Goal: Task Accomplishment & Management: Manage account settings

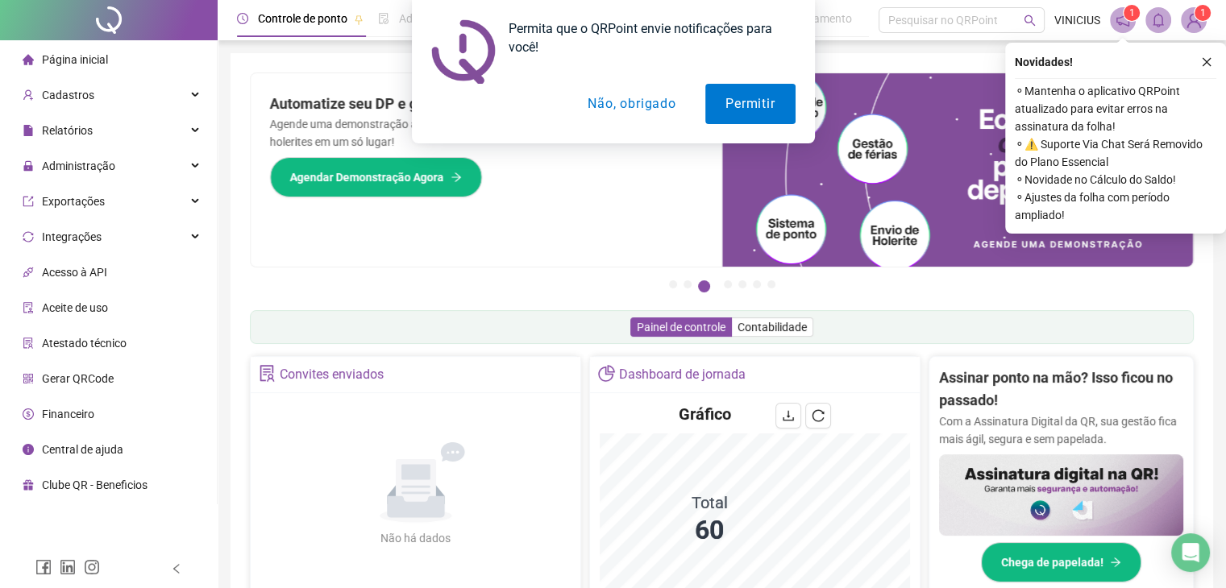
click at [200, 129] on div "Permita que o QRPoint envie notificações para você! Permitir Não, obrigado" at bounding box center [613, 71] width 1226 height 143
click at [192, 129] on div "Permita que o QRPoint envie notificações para você! Permitir Não, obrigado" at bounding box center [613, 71] width 1226 height 143
click at [637, 110] on button "Não, obrigado" at bounding box center [631, 104] width 128 height 40
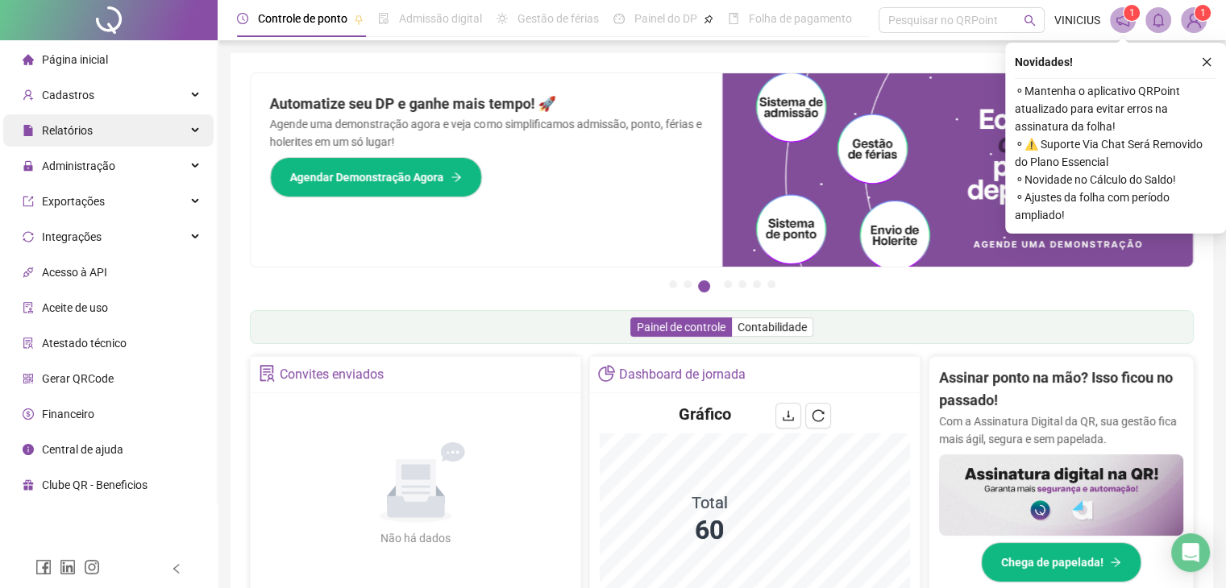
click at [171, 138] on div "Relatórios" at bounding box center [108, 130] width 210 height 32
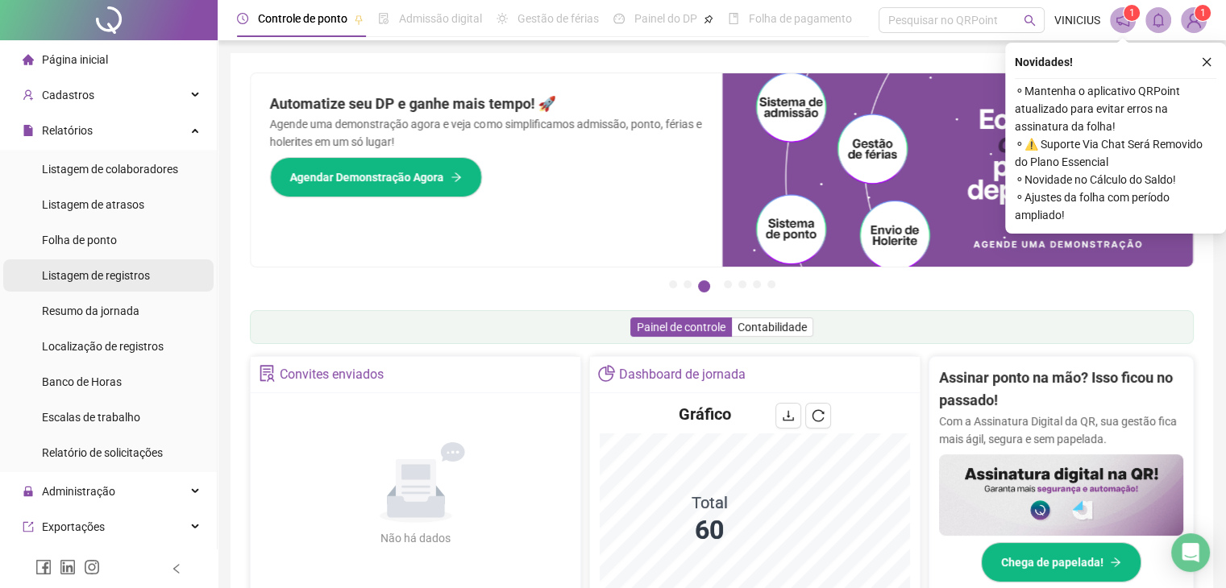
click at [135, 275] on span "Listagem de registros" at bounding box center [96, 275] width 108 height 13
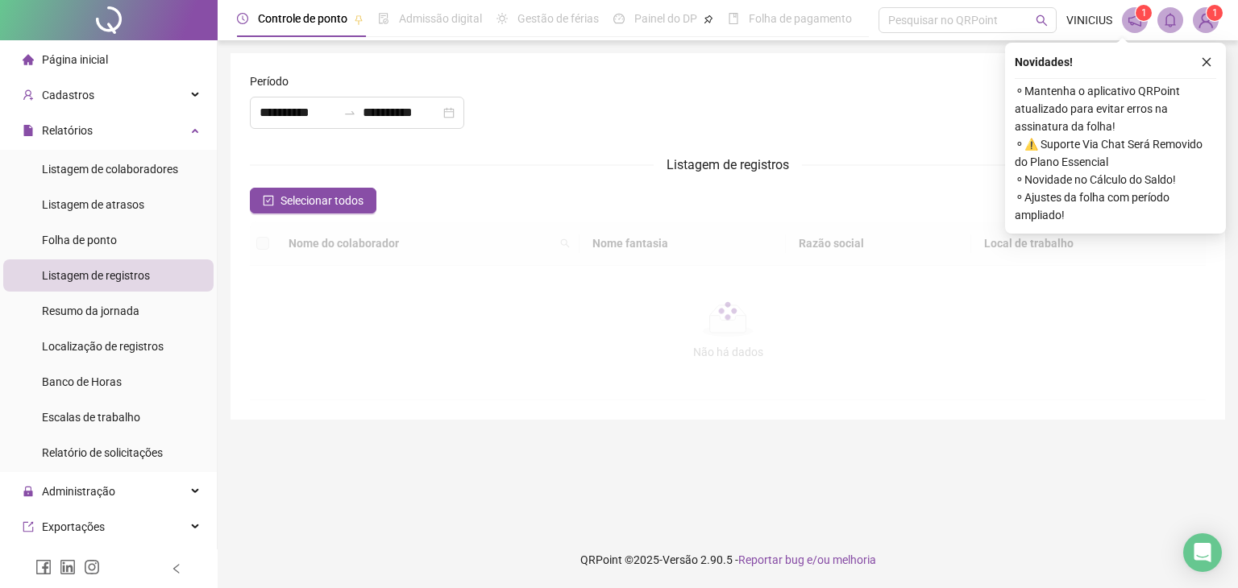
type input "**********"
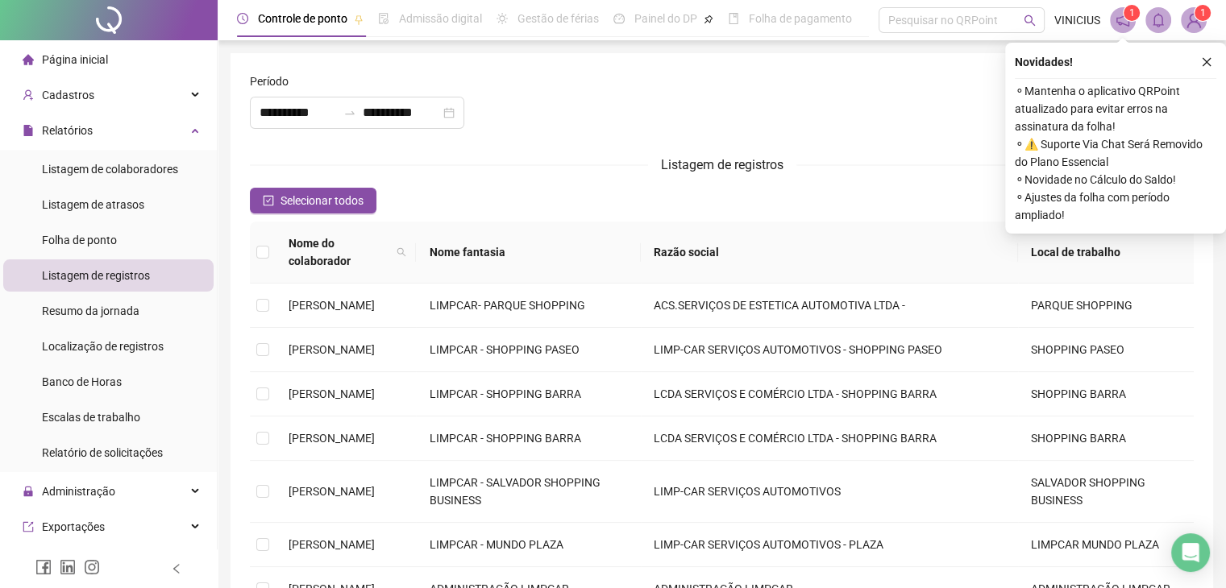
click at [558, 247] on th "Nome fantasia" at bounding box center [528, 253] width 224 height 62
click at [406, 247] on icon "search" at bounding box center [402, 252] width 10 height 10
click at [554, 247] on th "Nome fantasia" at bounding box center [528, 253] width 224 height 62
click at [574, 237] on th "Nome fantasia" at bounding box center [528, 253] width 224 height 62
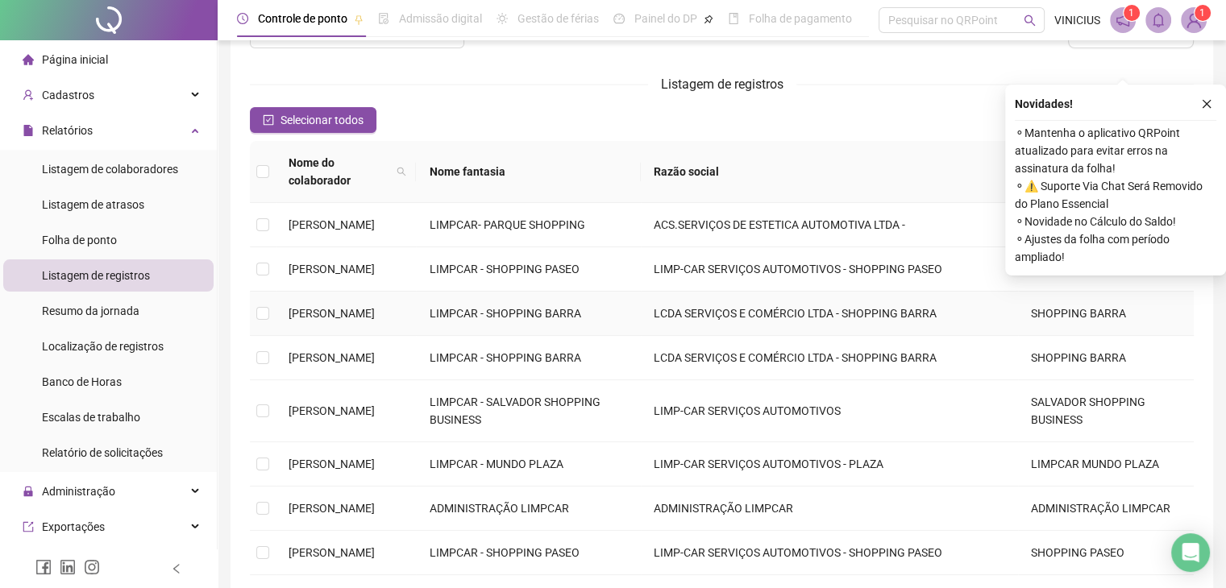
scroll to position [242, 0]
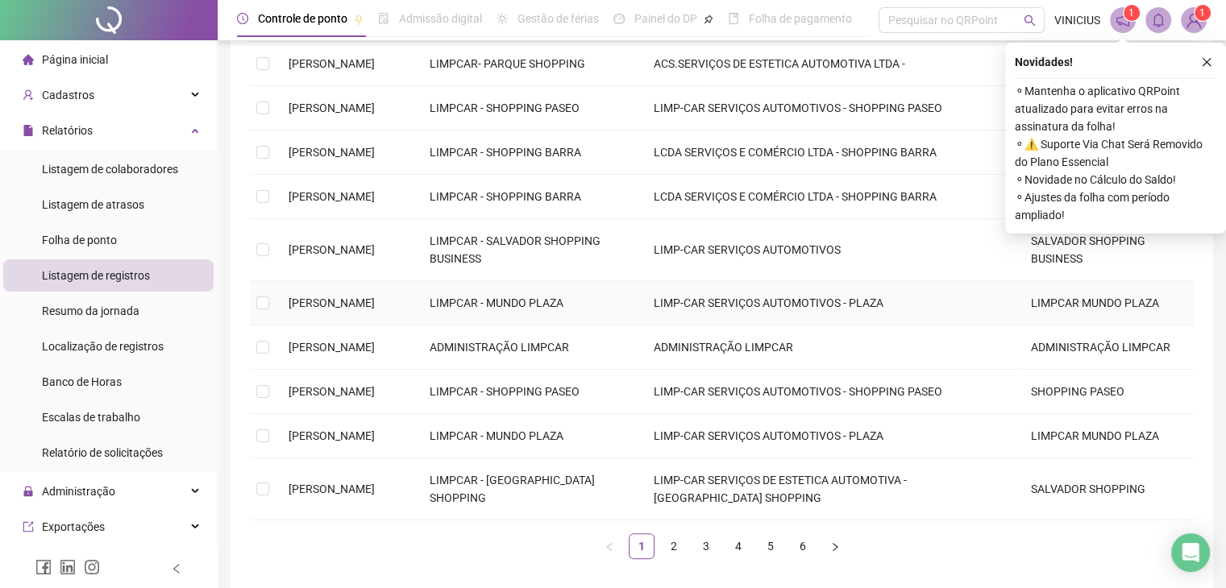
click at [363, 297] on span "[PERSON_NAME]" at bounding box center [332, 303] width 86 height 13
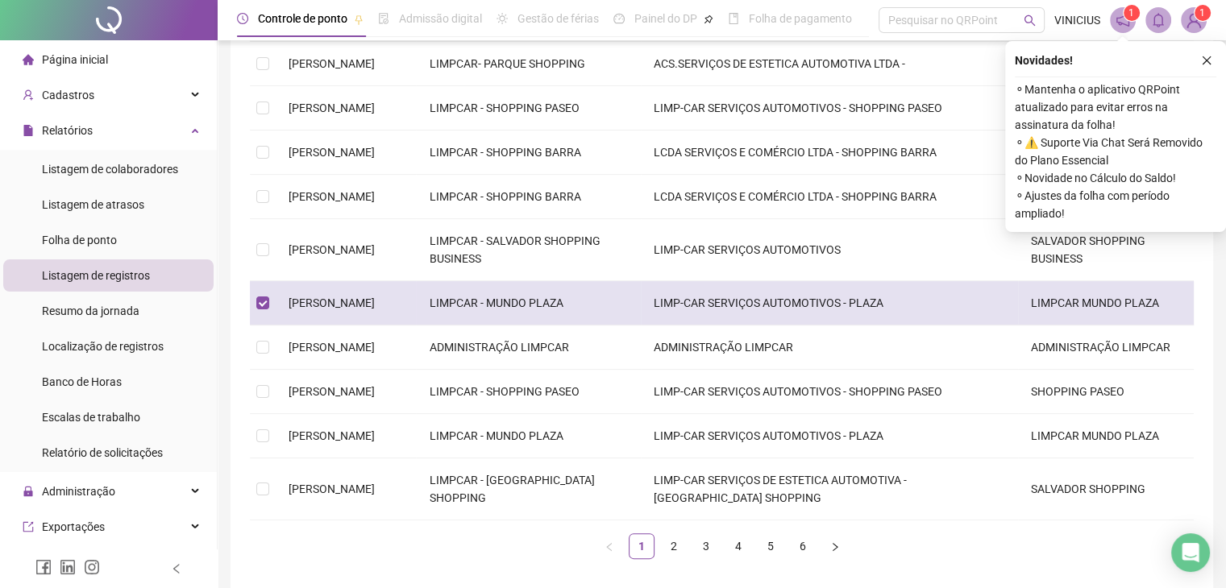
scroll to position [0, 0]
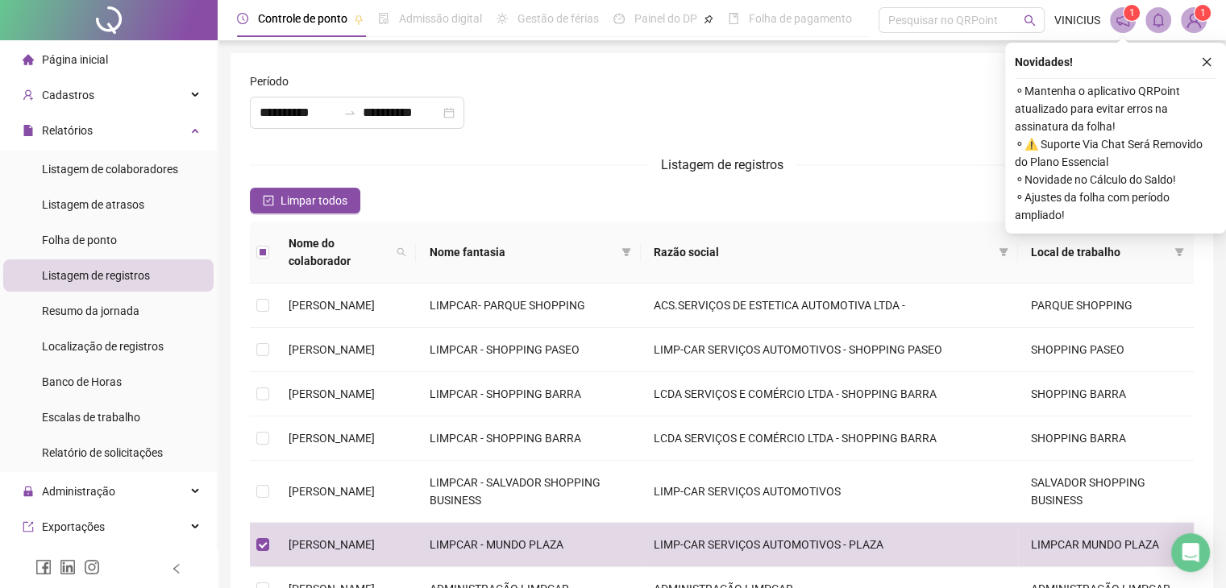
click at [1211, 51] on div "Novidades ! ⚬ Mantenha o aplicativo QRPoint atualizado para evitar erros na ass…" at bounding box center [1115, 138] width 221 height 191
click at [1204, 62] on icon "close" at bounding box center [1206, 61] width 11 height 11
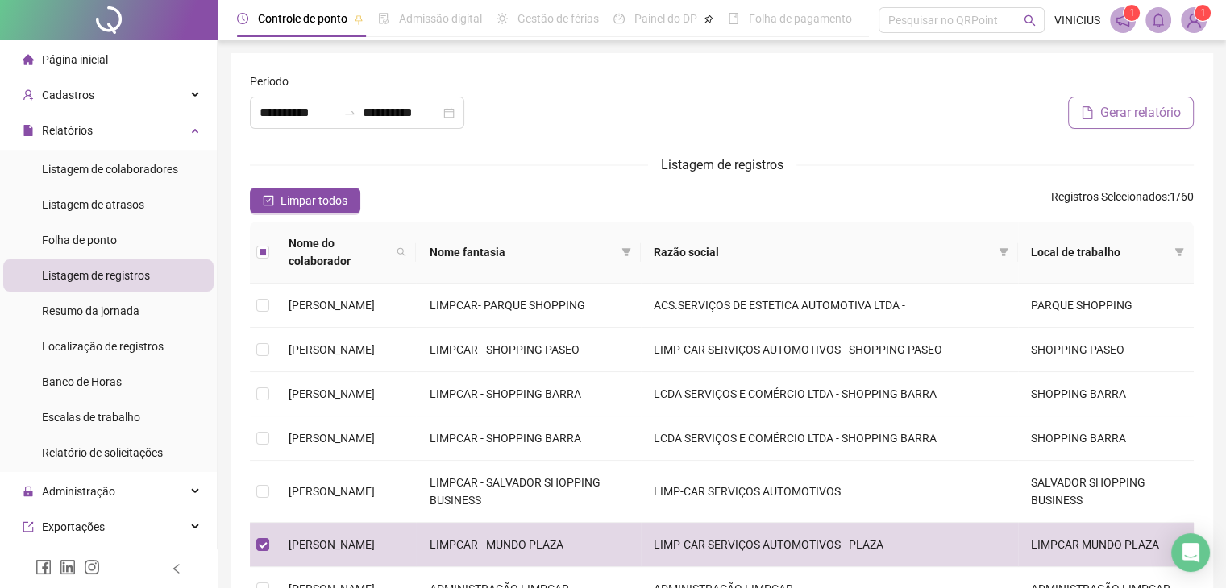
click at [1137, 116] on span "Gerar relatório" at bounding box center [1140, 112] width 81 height 19
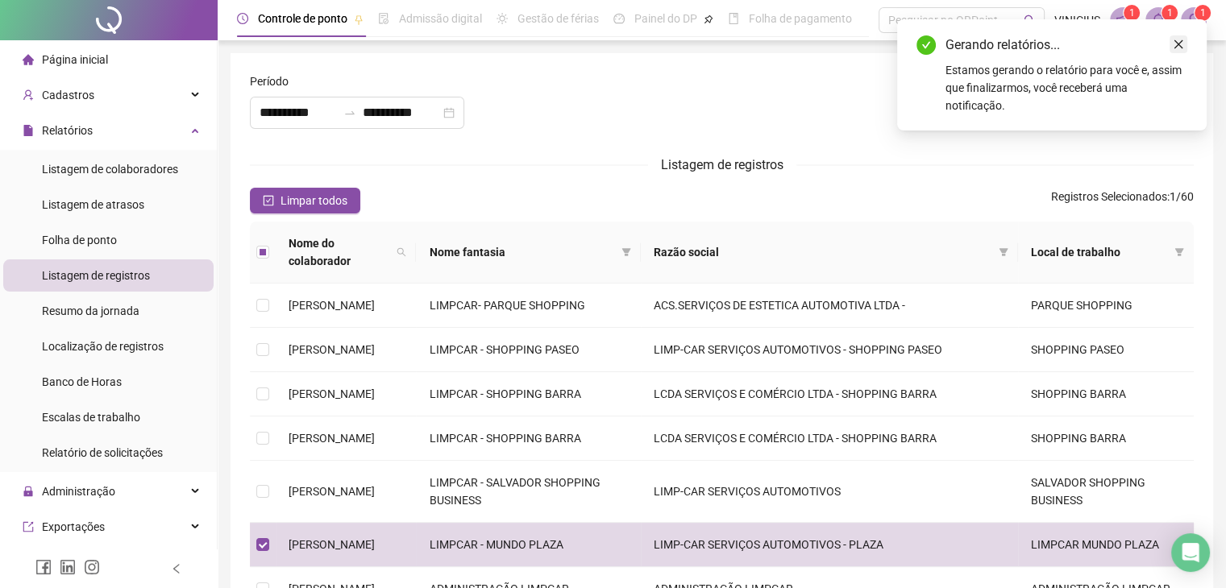
click at [1174, 48] on icon "close" at bounding box center [1178, 44] width 9 height 9
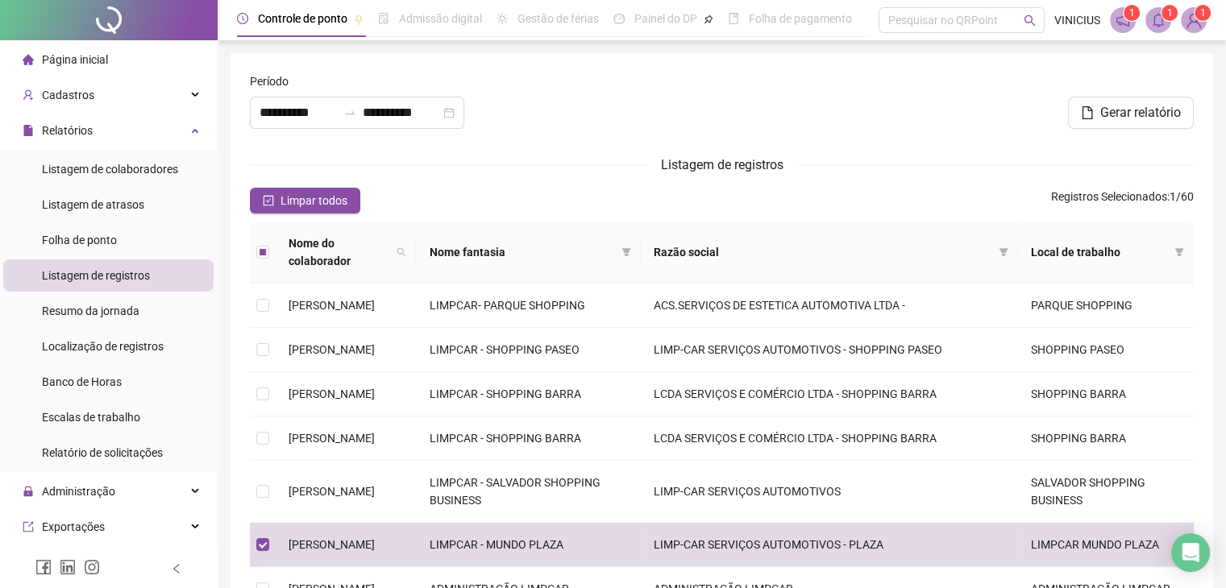
click at [1161, 21] on icon "bell" at bounding box center [1158, 20] width 15 height 15
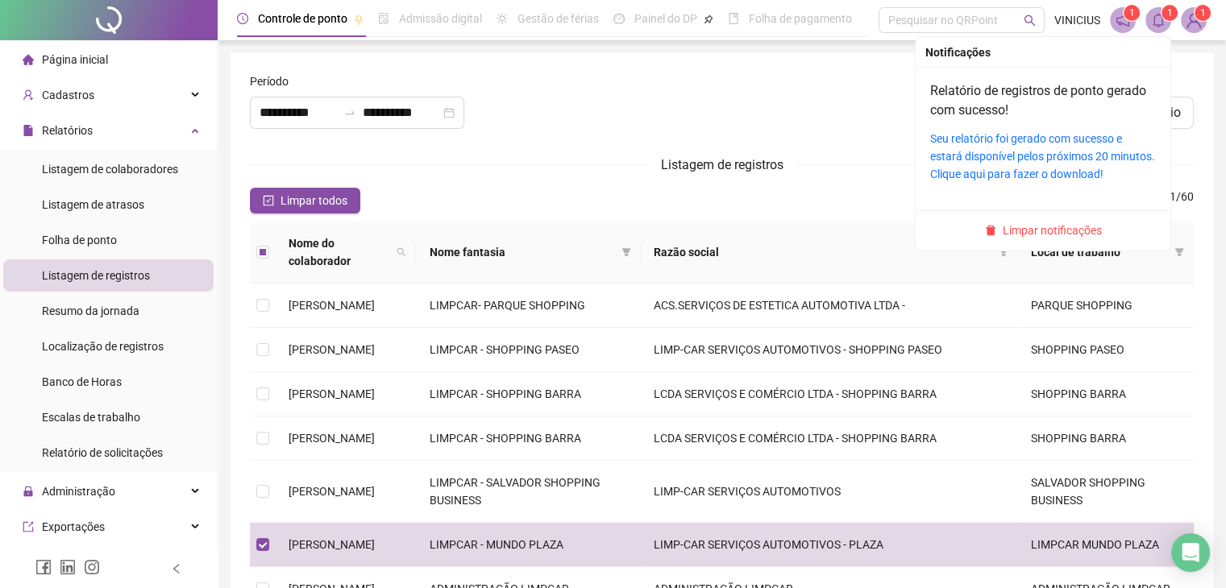
click at [1023, 123] on div "Relatório de registros de ponto gerado com sucesso! Seu relatório foi gerado co…" at bounding box center [1043, 132] width 226 height 102
click at [1019, 149] on link "Seu relatório foi gerado com sucesso e estará disponível pelos próximos 20 minu…" at bounding box center [1042, 156] width 225 height 48
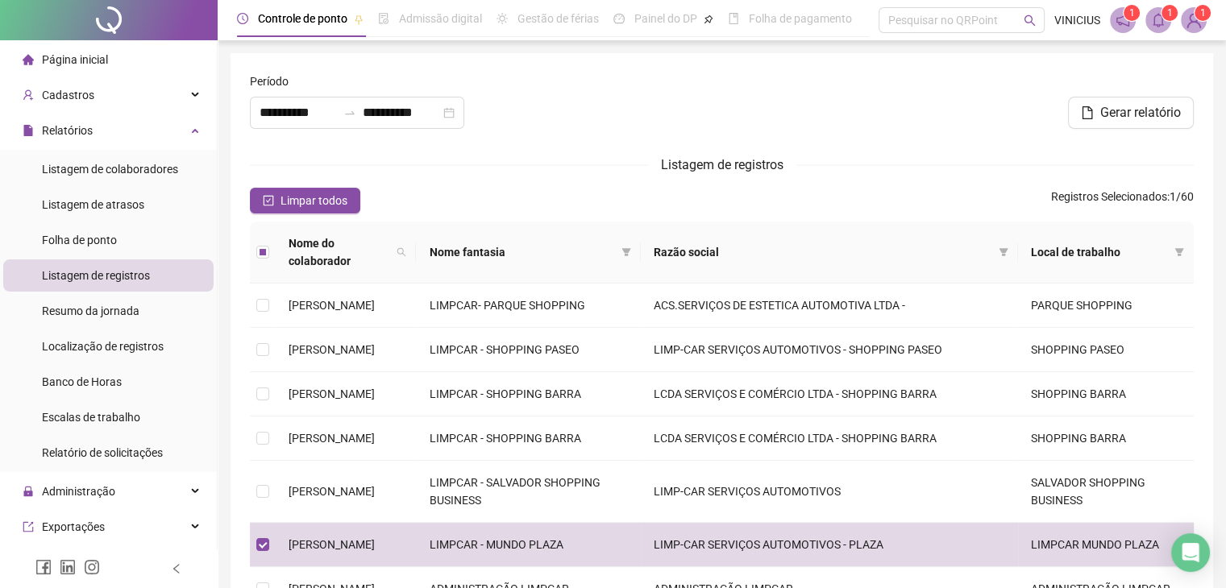
scroll to position [81, 0]
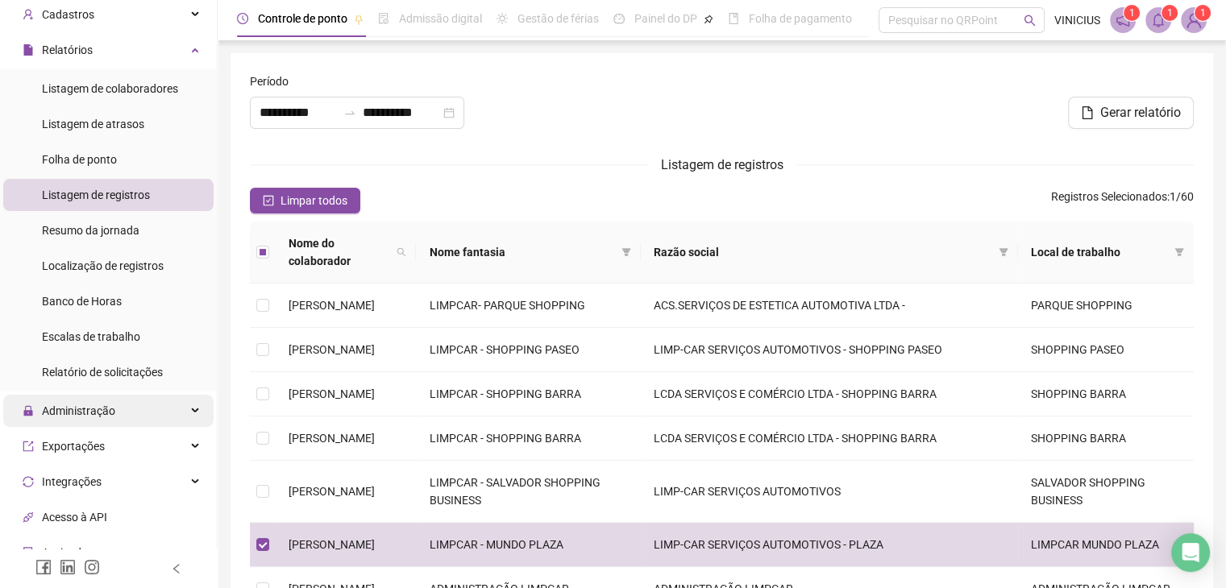
click at [148, 413] on div "Administração" at bounding box center [108, 411] width 210 height 32
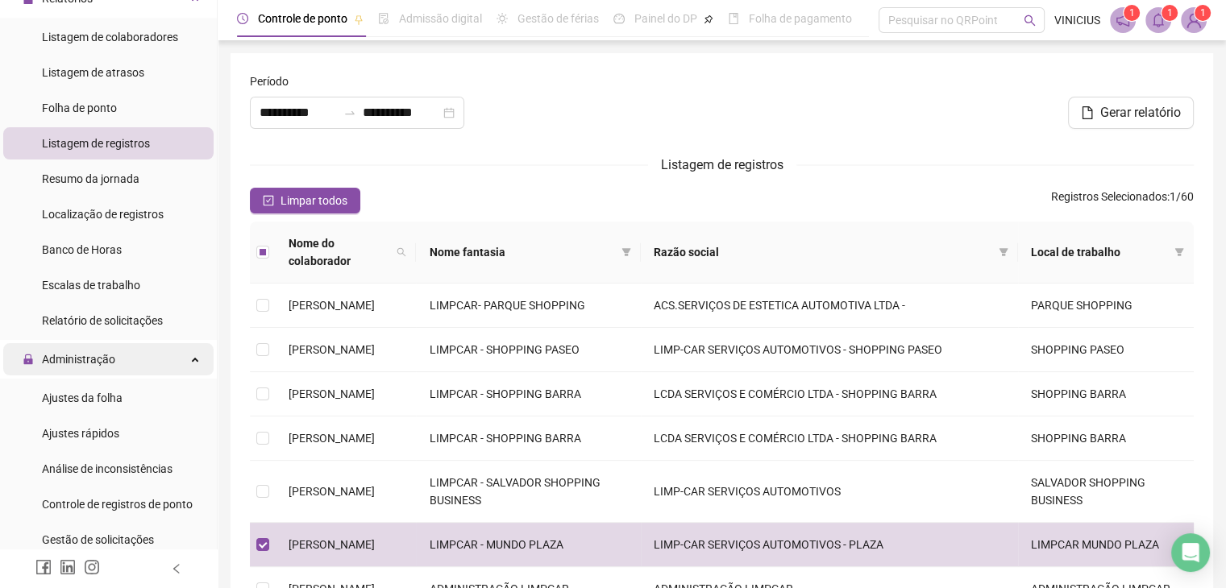
scroll to position [161, 0]
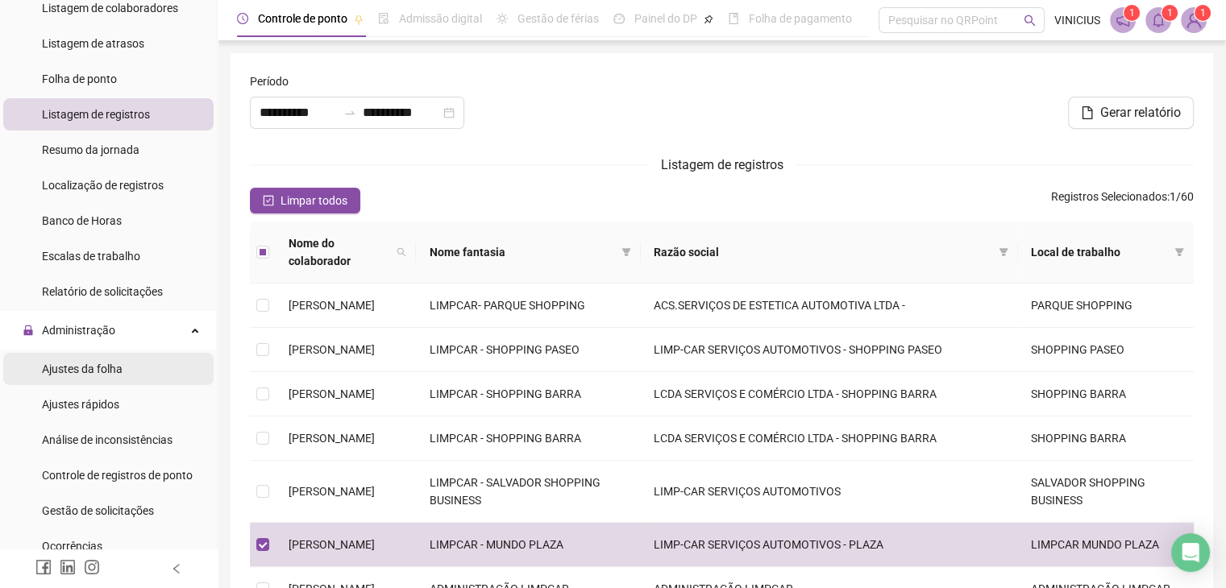
click at [114, 375] on span "Ajustes da folha" at bounding box center [82, 369] width 81 height 13
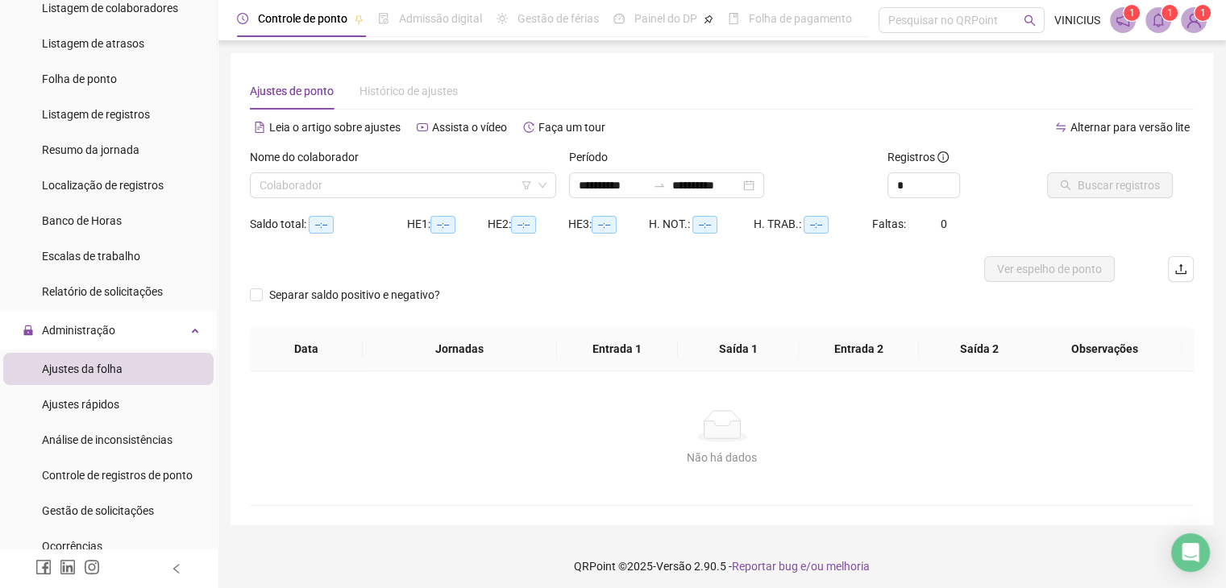
type input "**********"
click at [441, 185] on input "search" at bounding box center [396, 185] width 272 height 24
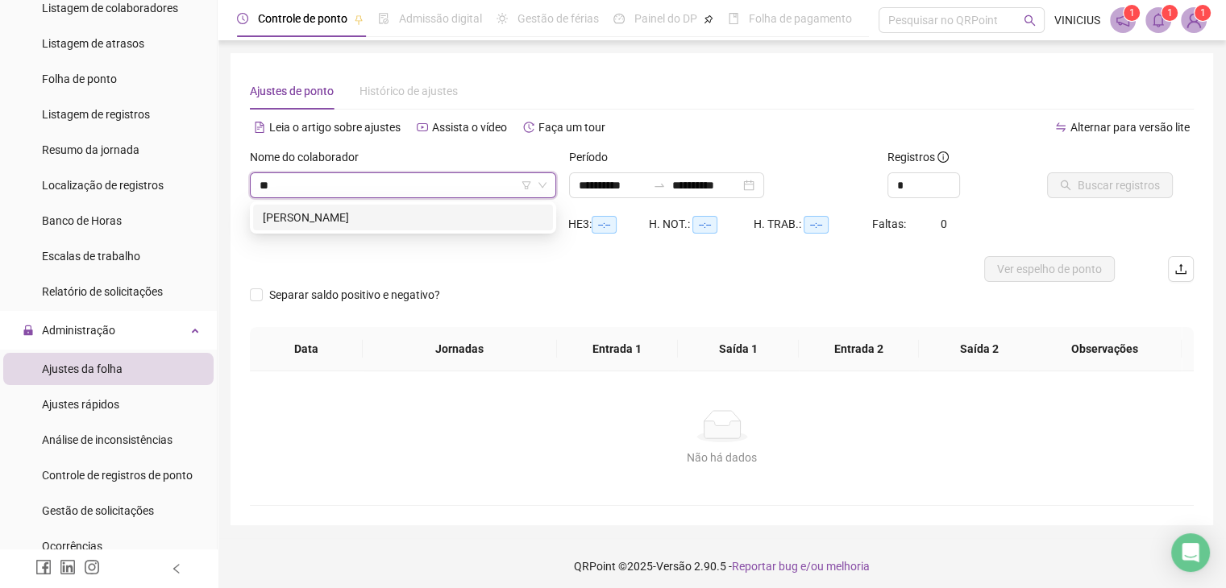
type input "***"
click at [392, 214] on div "[PERSON_NAME]" at bounding box center [403, 218] width 280 height 18
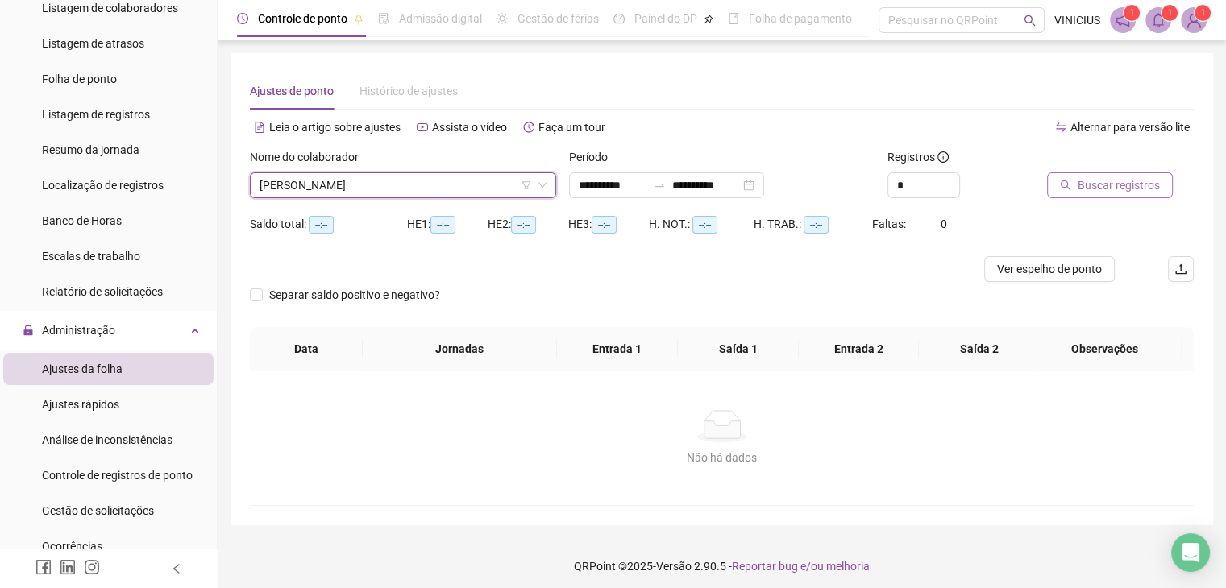
click at [1095, 185] on span "Buscar registros" at bounding box center [1119, 185] width 82 height 18
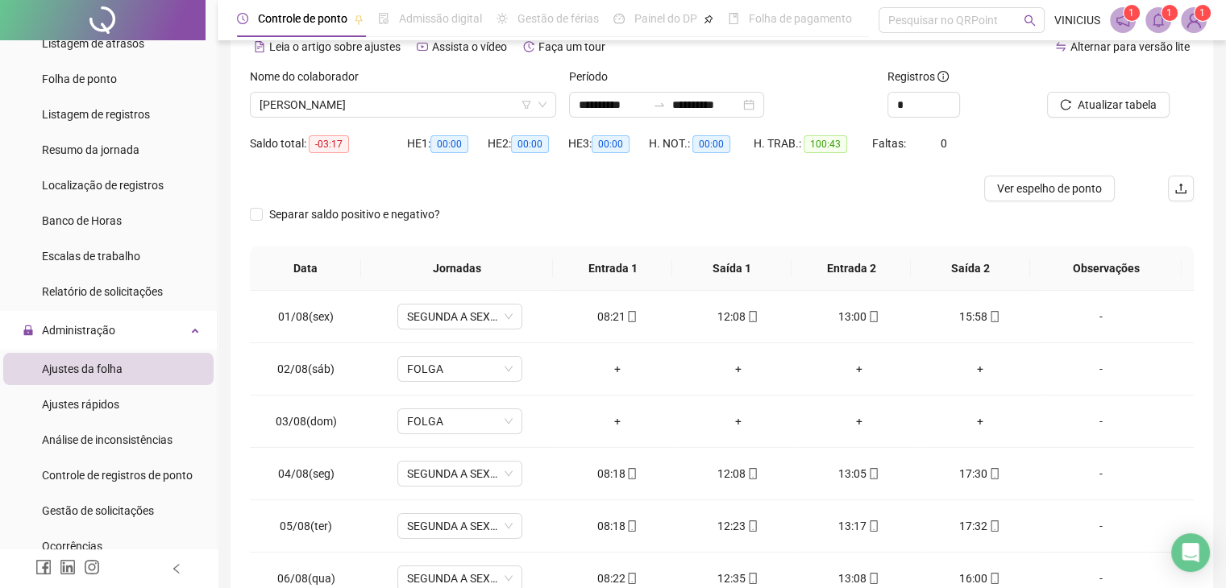
scroll to position [161, 0]
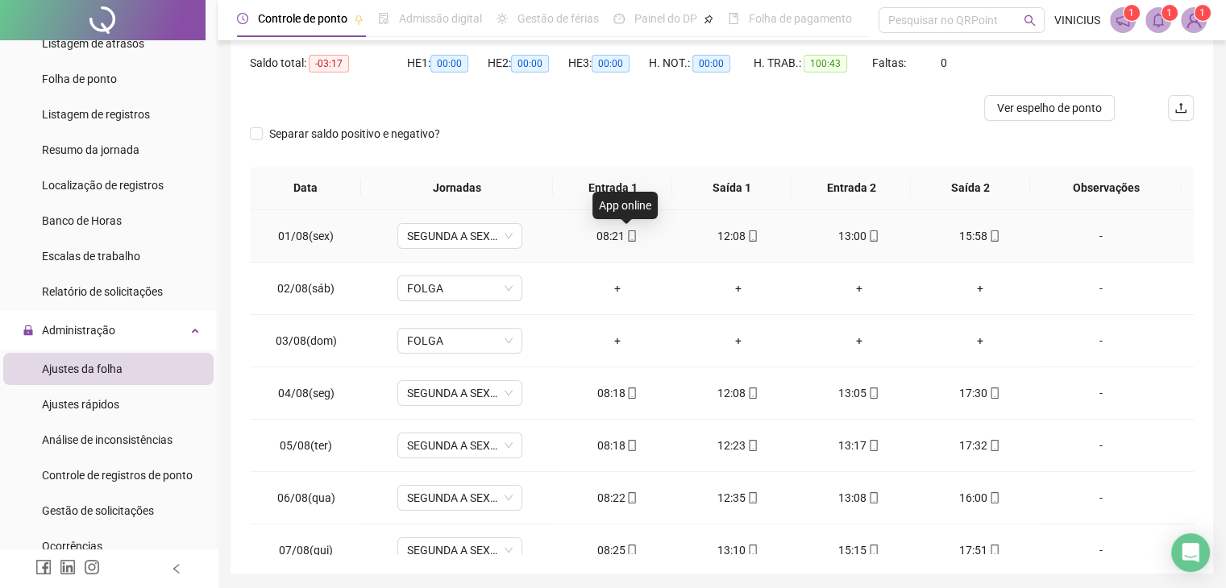
click at [626, 243] on span at bounding box center [631, 236] width 13 height 13
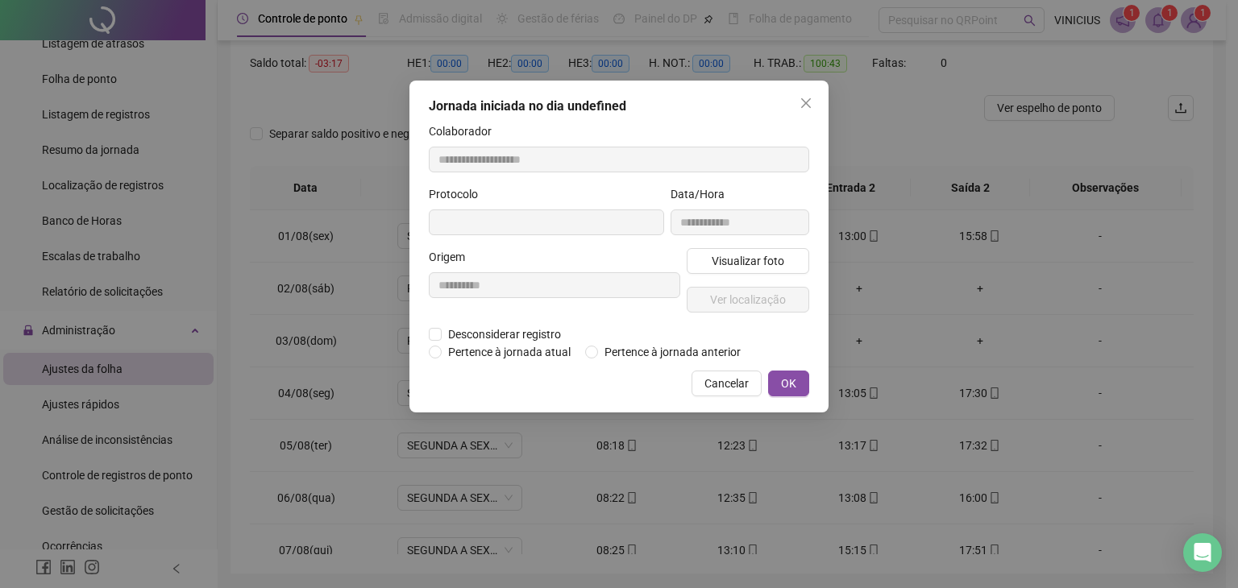
type input "**********"
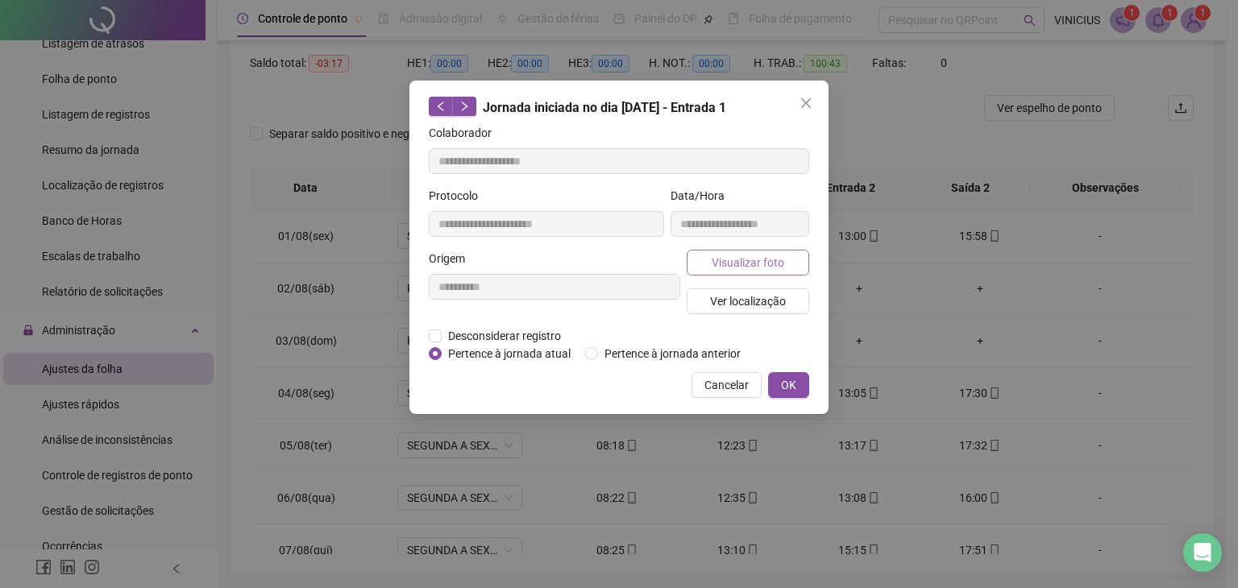
click at [702, 259] on button "Visualizar foto" at bounding box center [748, 263] width 122 height 26
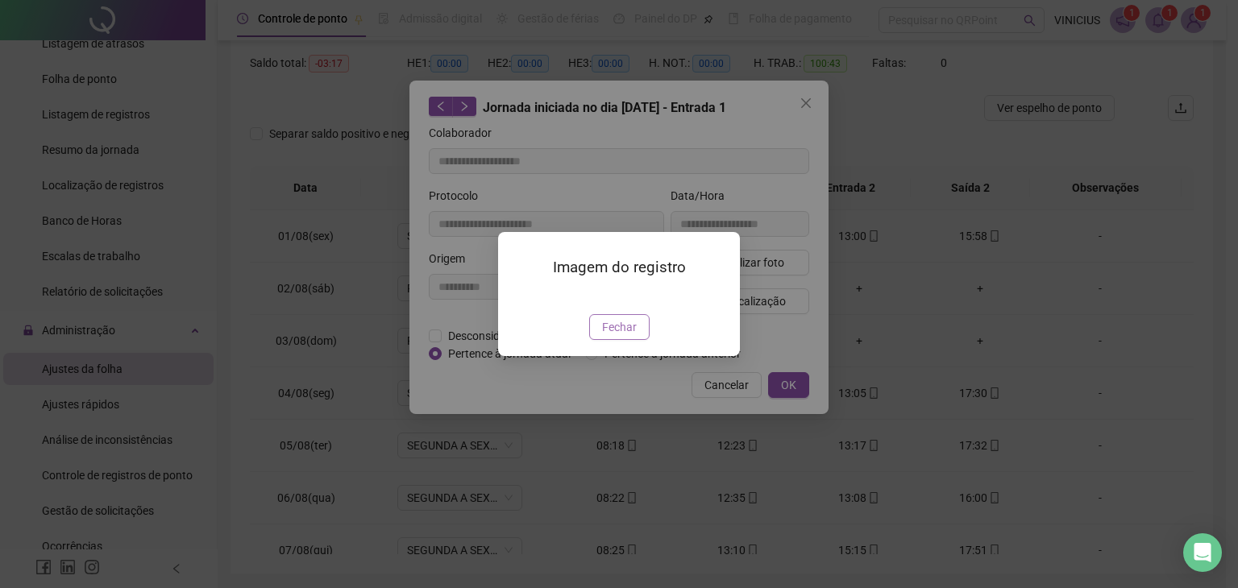
click at [613, 336] on span "Fechar" at bounding box center [619, 327] width 35 height 18
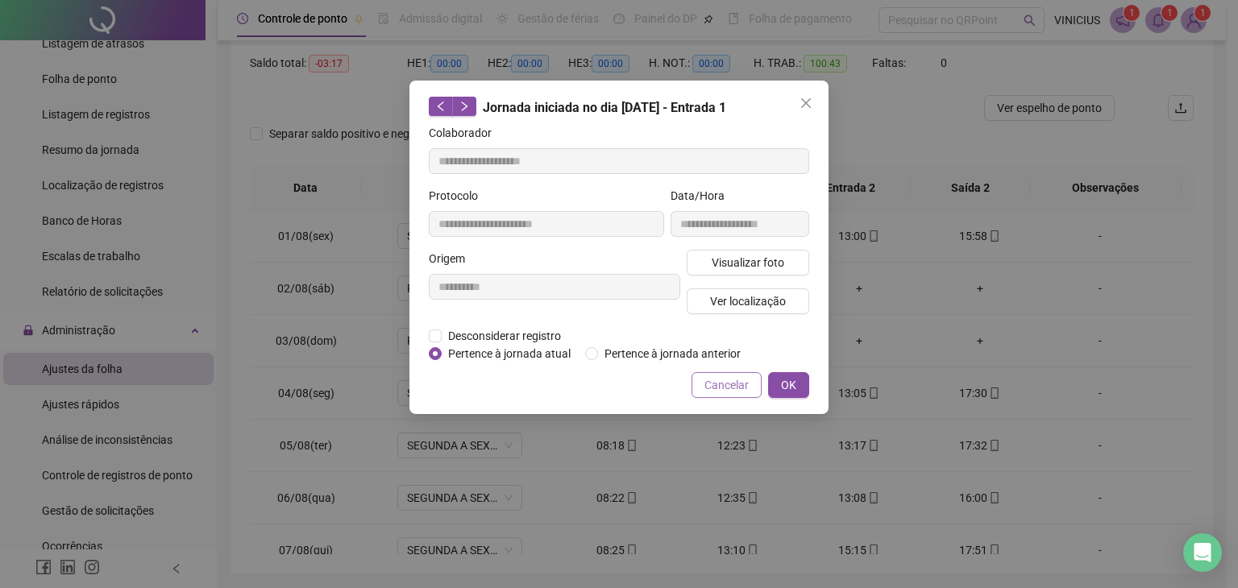
click at [721, 384] on span "Cancelar" at bounding box center [726, 385] width 44 height 18
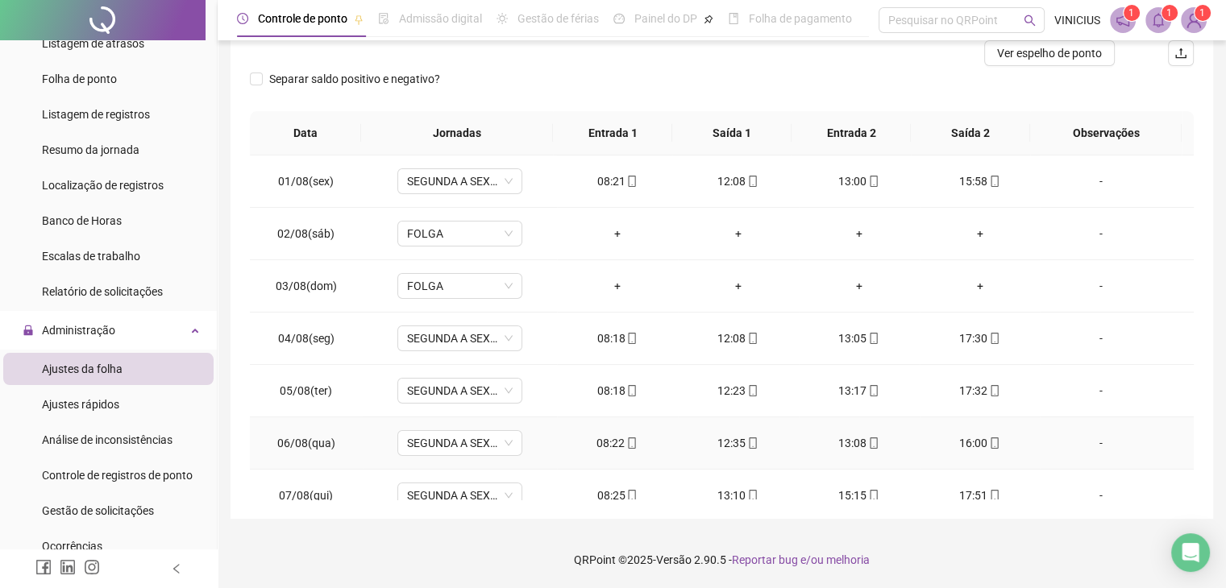
scroll to position [0, 0]
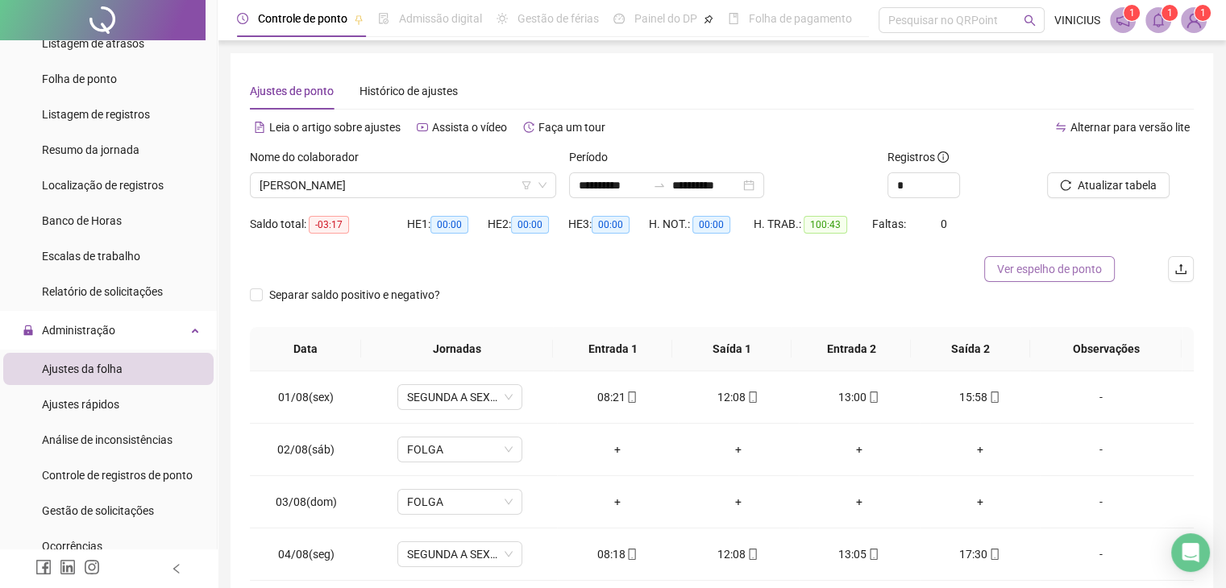
click at [1016, 262] on span "Ver espelho de ponto" at bounding box center [1049, 269] width 105 height 18
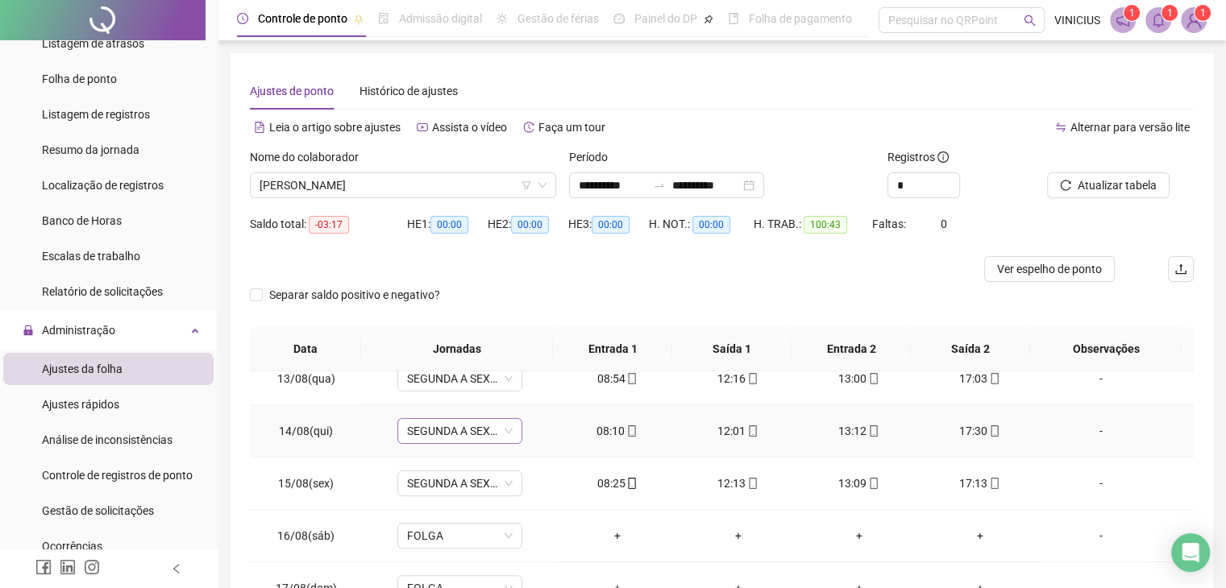
scroll to position [648, 0]
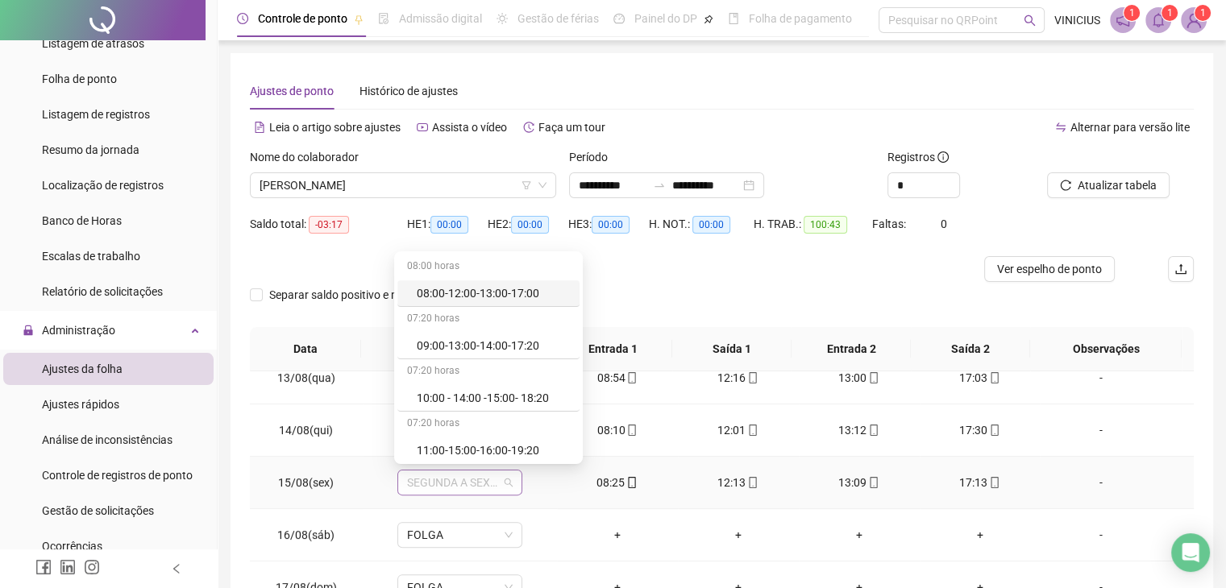
click at [497, 483] on span "SEGUNDA A SEXTA-FEIRA" at bounding box center [460, 483] width 106 height 24
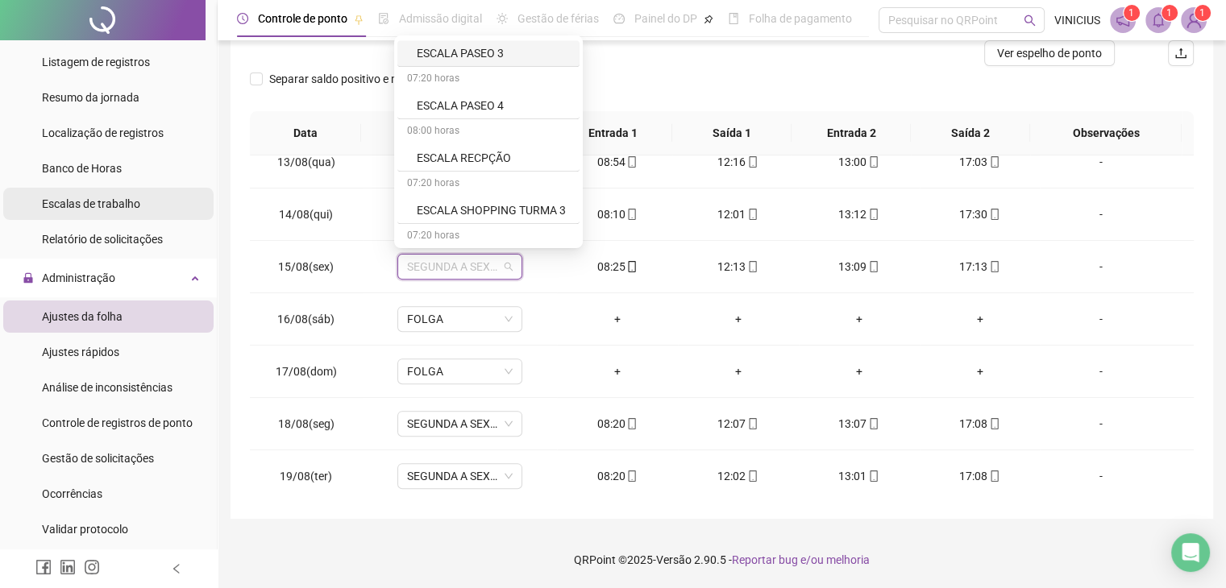
scroll to position [242, 0]
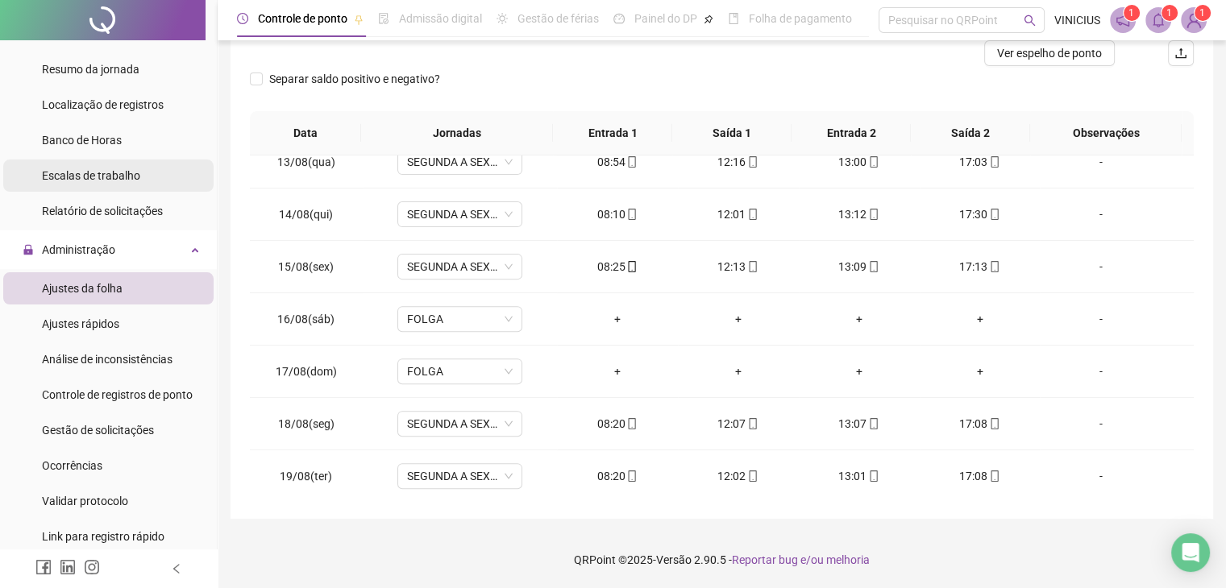
click at [113, 189] on div "Escalas de trabalho" at bounding box center [91, 176] width 98 height 32
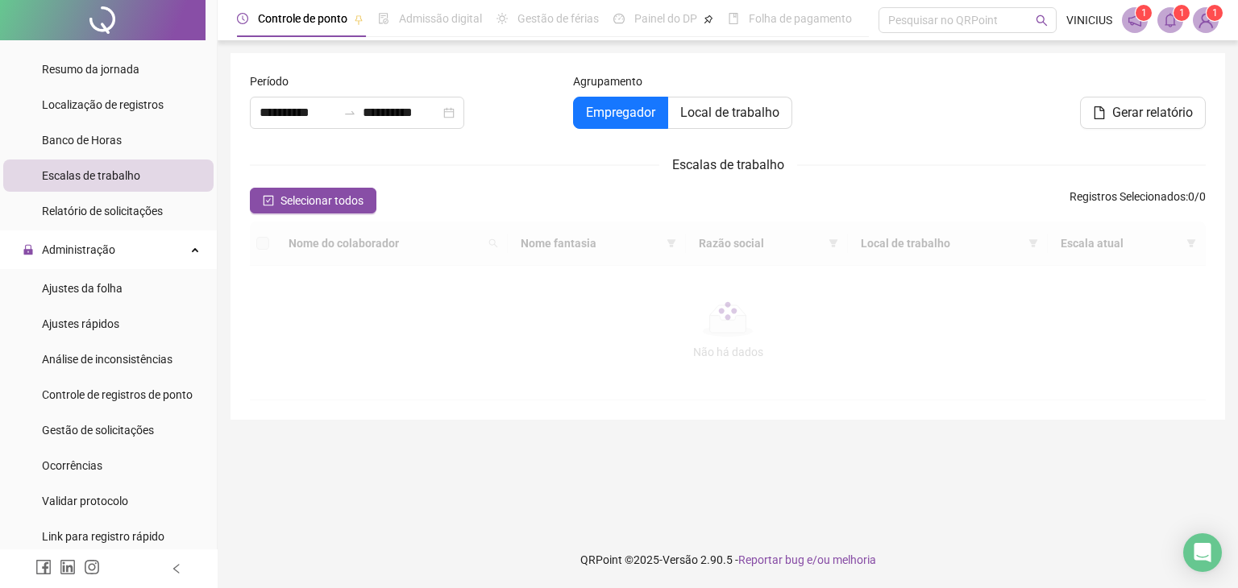
type input "**********"
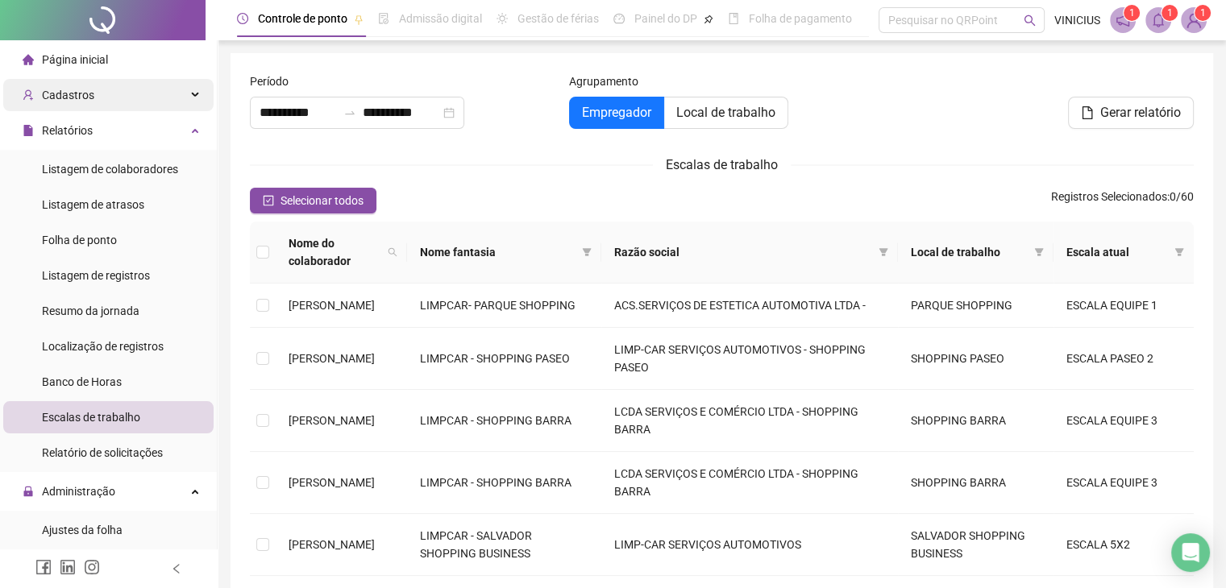
click at [97, 96] on div "Cadastros" at bounding box center [108, 95] width 210 height 32
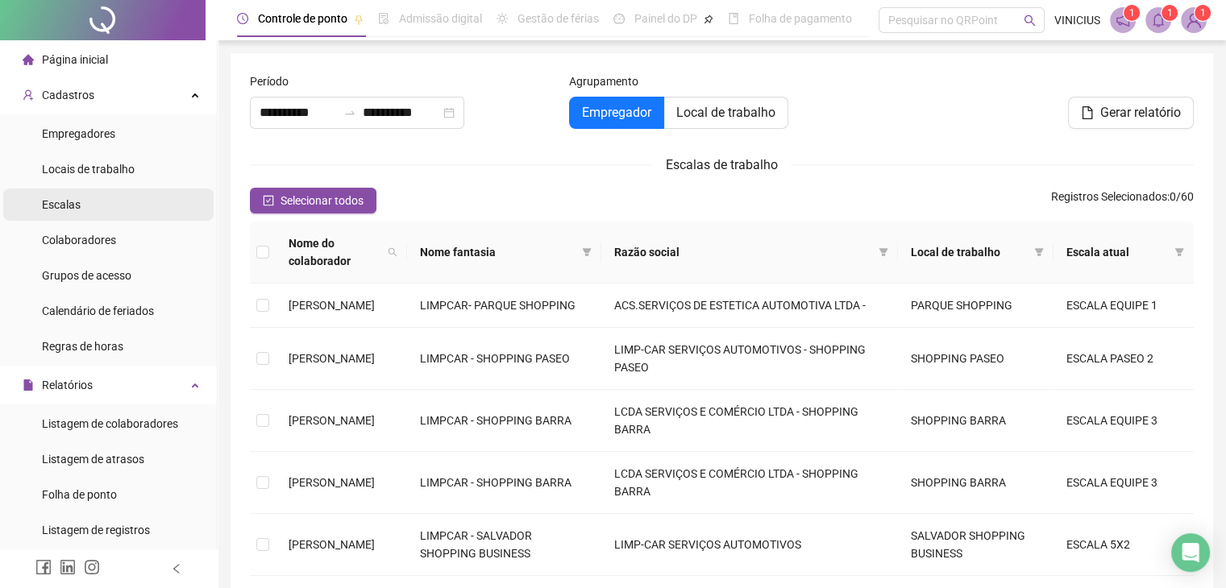
click at [102, 199] on li "Escalas" at bounding box center [108, 205] width 210 height 32
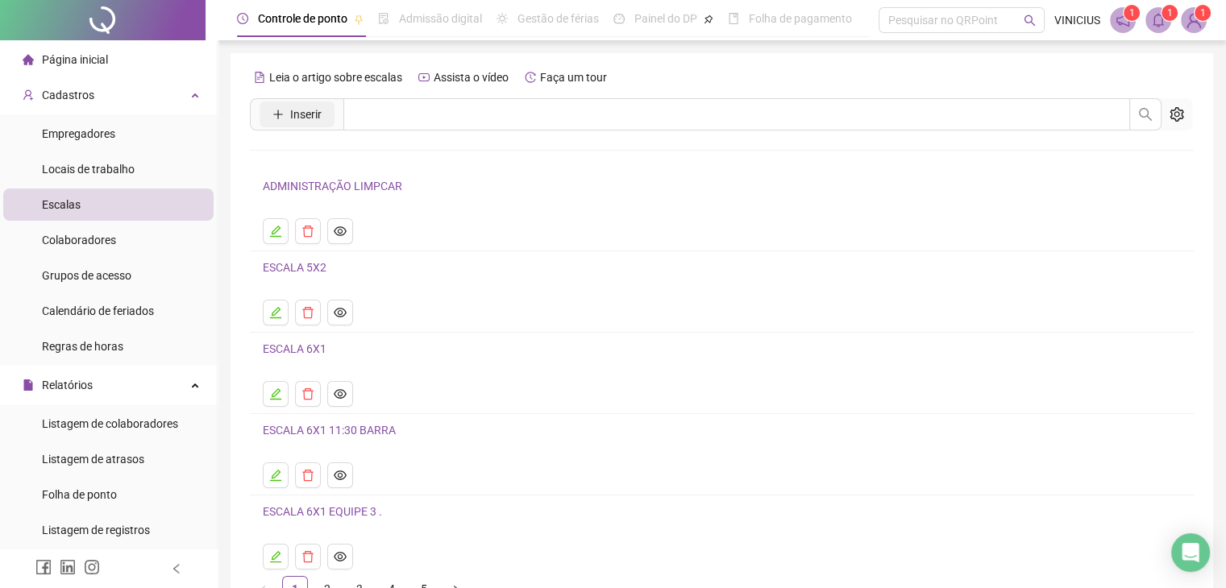
click at [313, 121] on span "Inserir" at bounding box center [305, 115] width 31 height 18
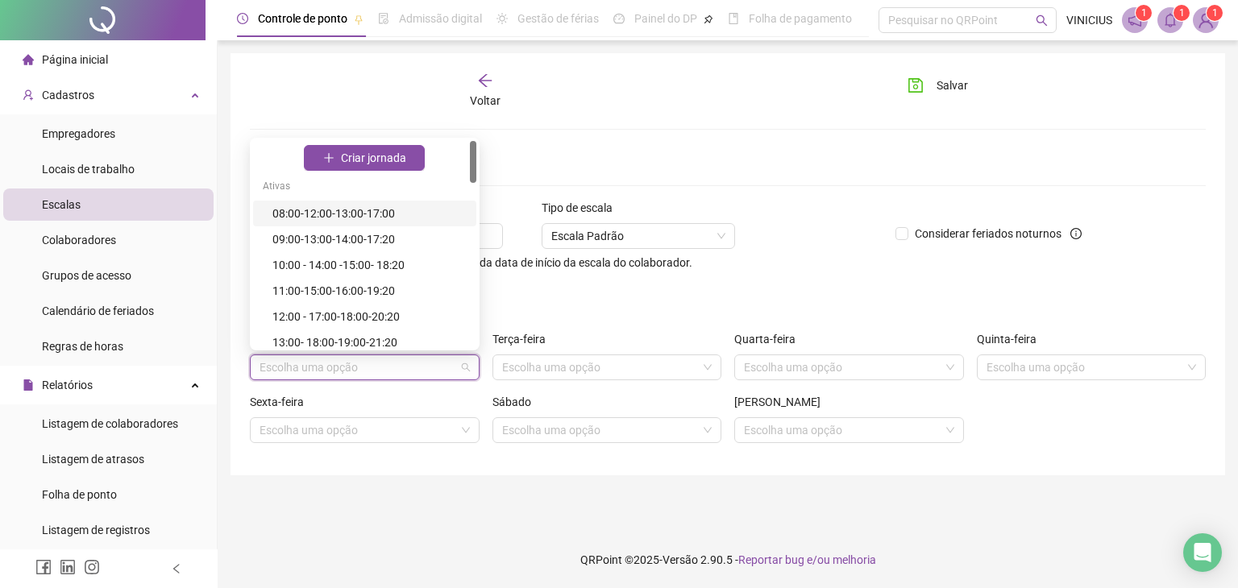
click at [319, 367] on input "search" at bounding box center [358, 367] width 196 height 24
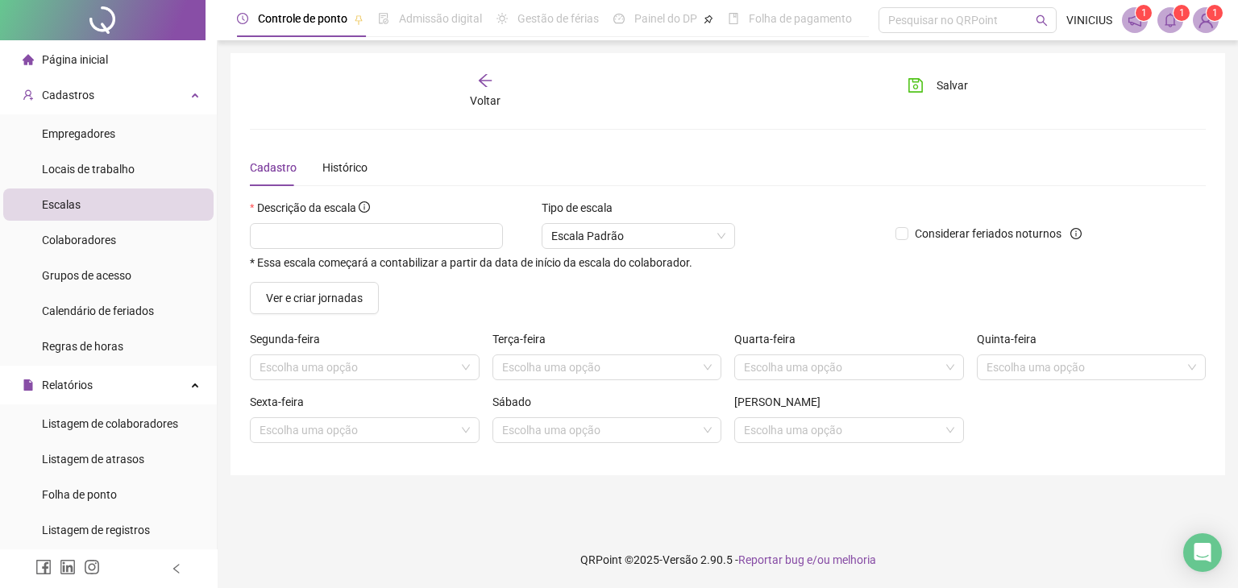
click at [585, 391] on div "Terça-feira Escolha uma opção" at bounding box center [607, 361] width 243 height 63
click at [595, 380] on div "Terça-feira Escolha uma opção" at bounding box center [607, 361] width 243 height 63
click at [603, 372] on input "search" at bounding box center [600, 367] width 196 height 24
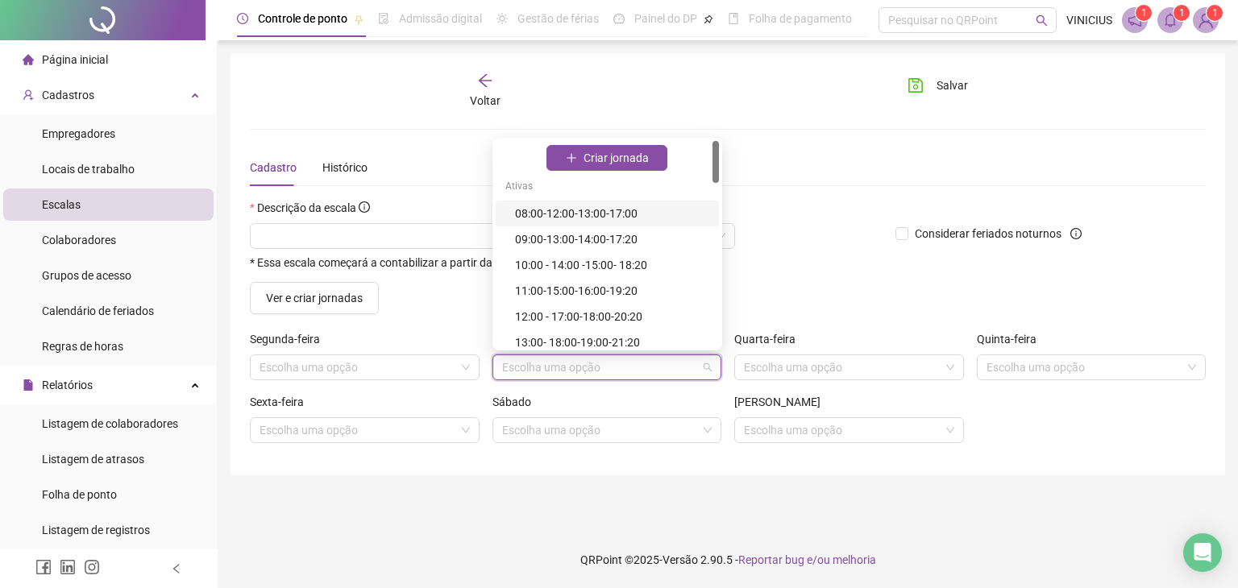
click at [768, 384] on div "Quarta-feira Escolha uma opção" at bounding box center [849, 361] width 243 height 63
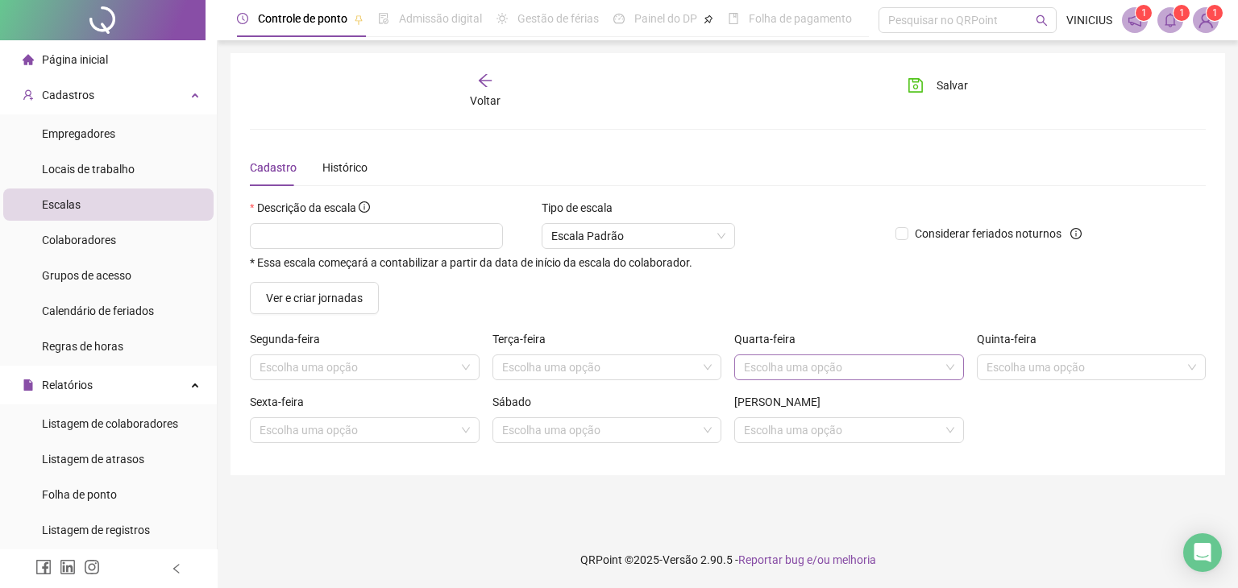
click at [780, 378] on div "Escolha uma opção" at bounding box center [849, 368] width 230 height 26
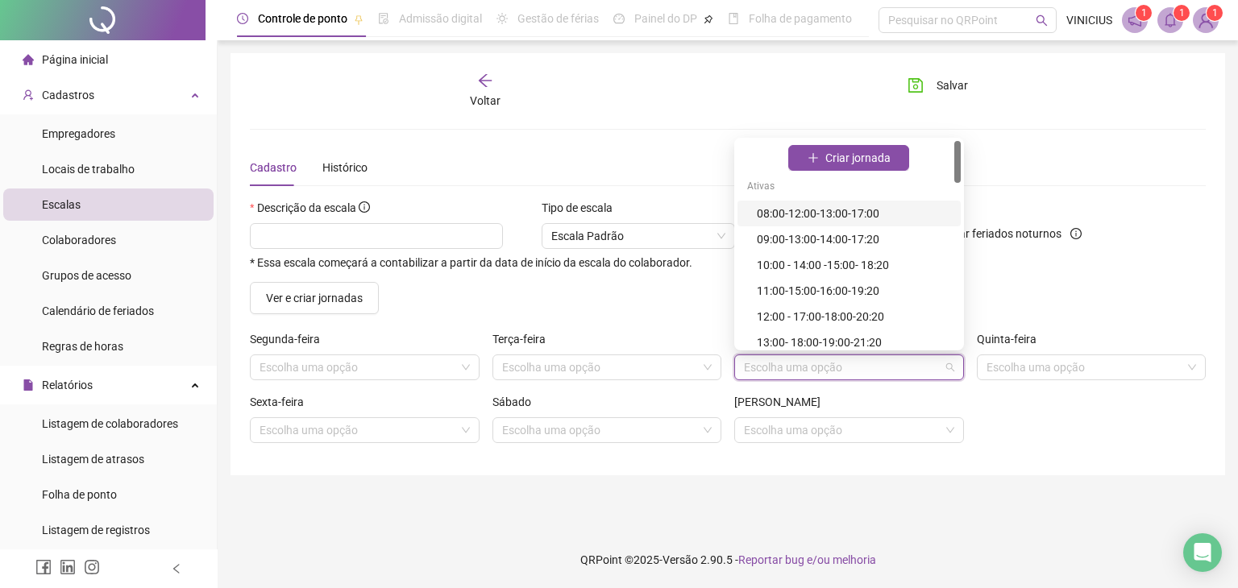
click at [784, 376] on input "search" at bounding box center [842, 367] width 196 height 24
click at [1053, 371] on input "search" at bounding box center [1084, 367] width 196 height 24
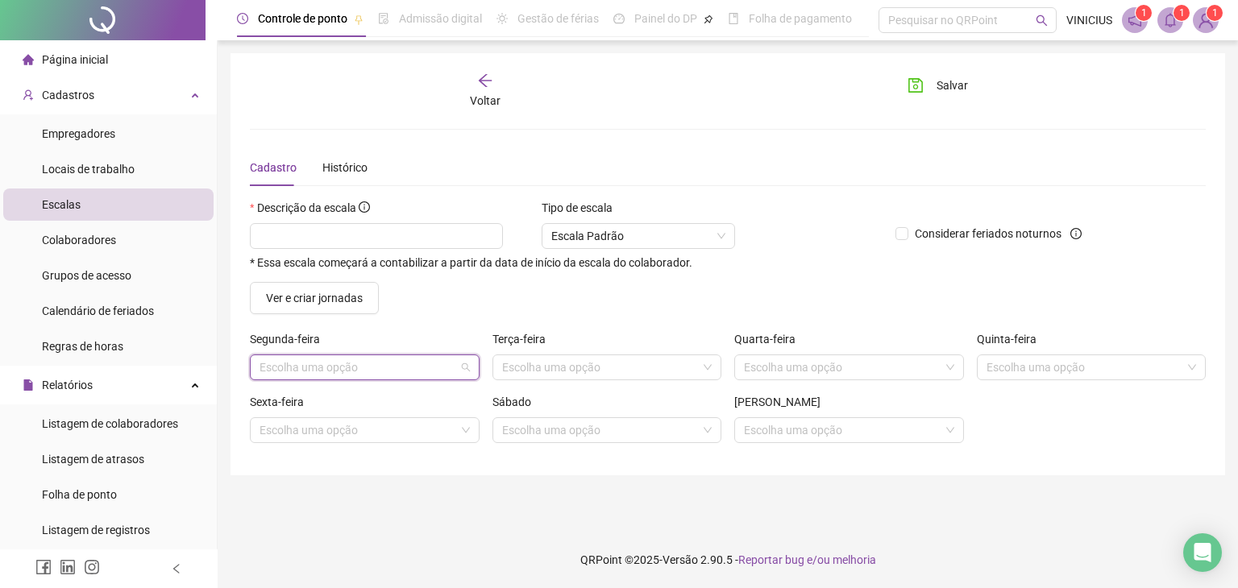
click at [293, 363] on input "search" at bounding box center [358, 367] width 196 height 24
click at [689, 305] on div "Ver e criar jornadas" at bounding box center [727, 298] width 969 height 32
click at [719, 236] on span "Escala Padrão" at bounding box center [638, 236] width 174 height 24
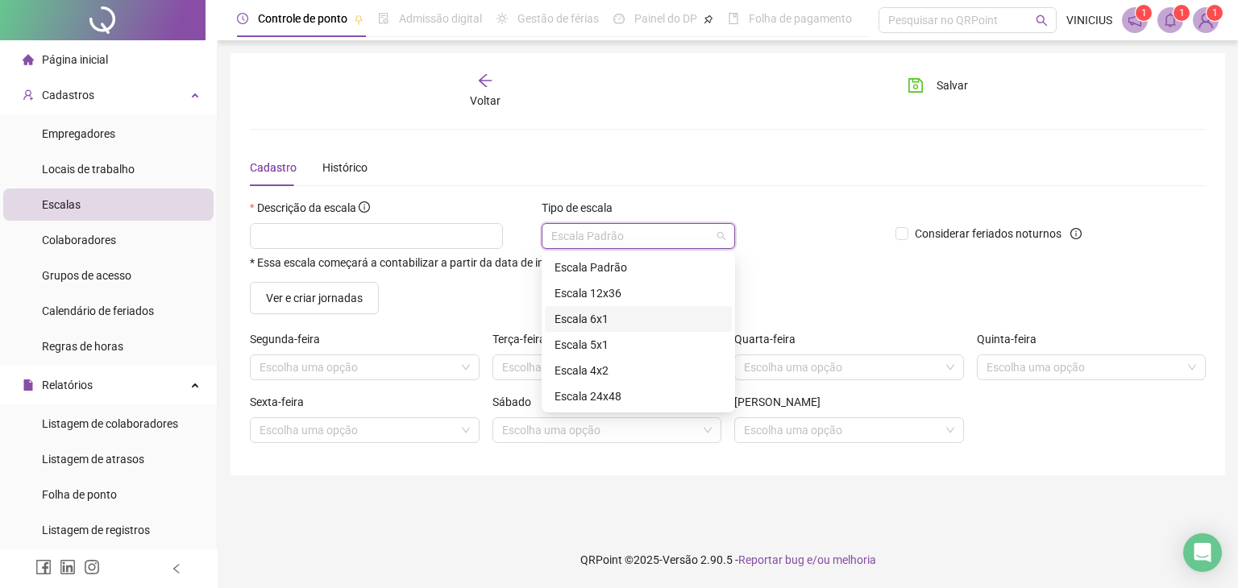
click at [621, 310] on div "Escala 6x1" at bounding box center [638, 319] width 168 height 18
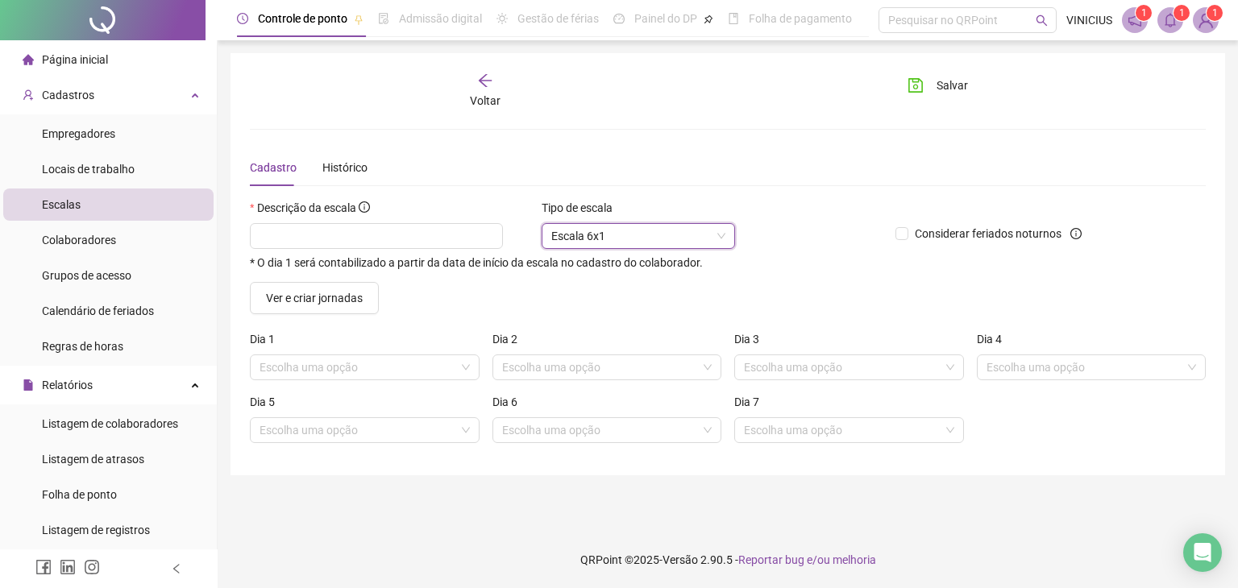
click at [799, 264] on div "* O dia 1 será contabilizado a partir da data de início da escala no cadastro d…" at bounding box center [566, 263] width 633 height 12
click at [363, 301] on button "Ver e criar jornadas" at bounding box center [314, 298] width 129 height 32
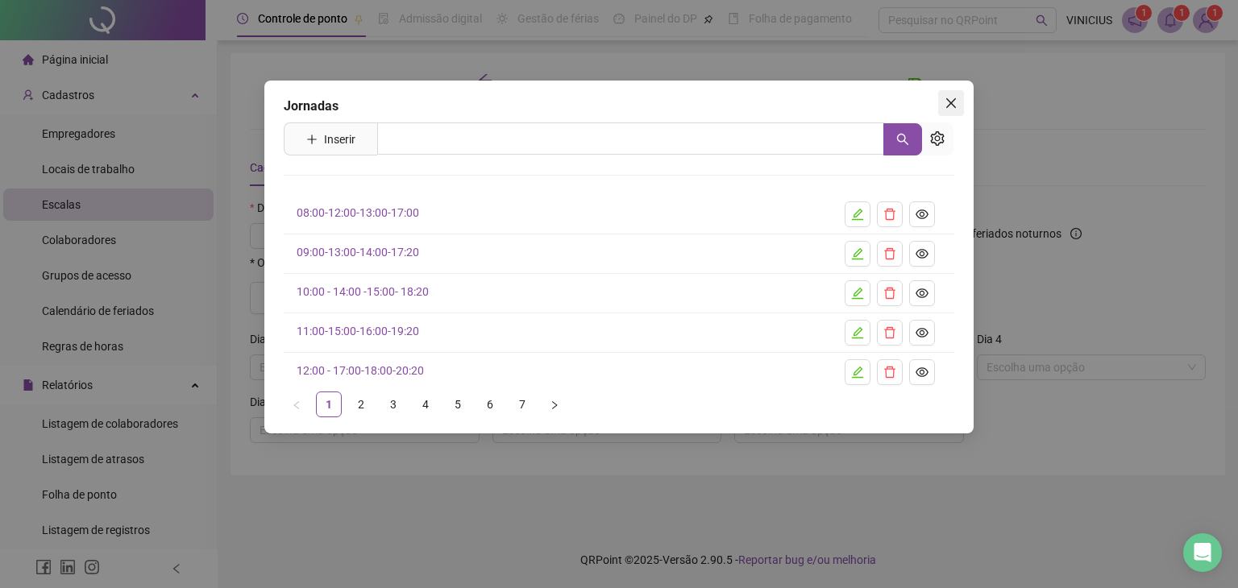
click at [953, 104] on icon "close" at bounding box center [951, 103] width 13 height 13
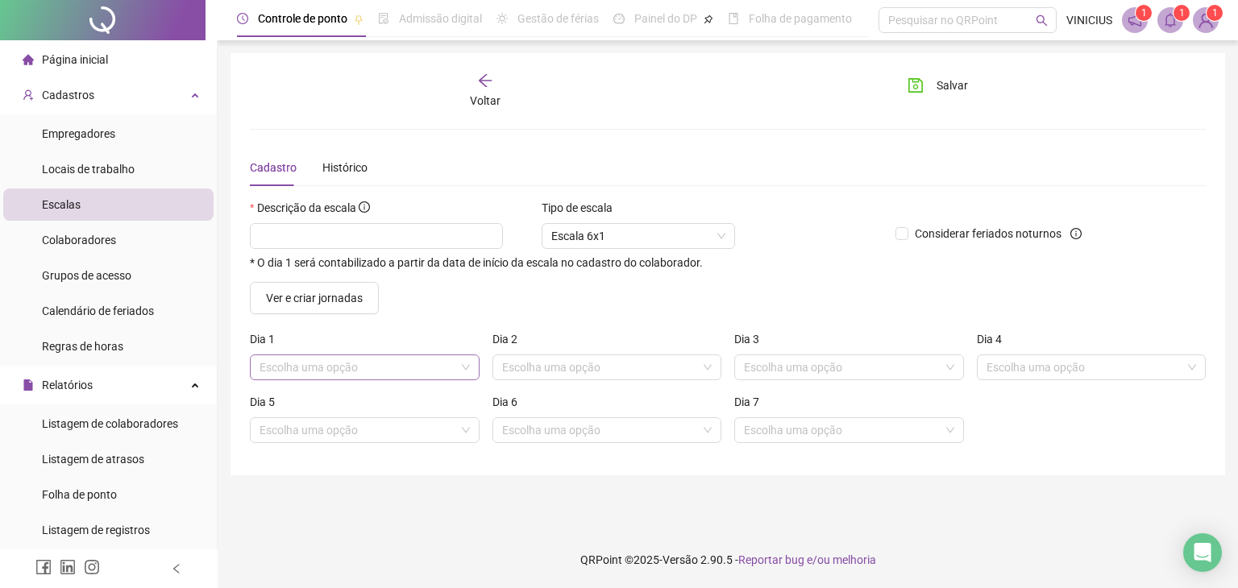
click at [475, 374] on div "Escolha uma opção" at bounding box center [365, 368] width 230 height 26
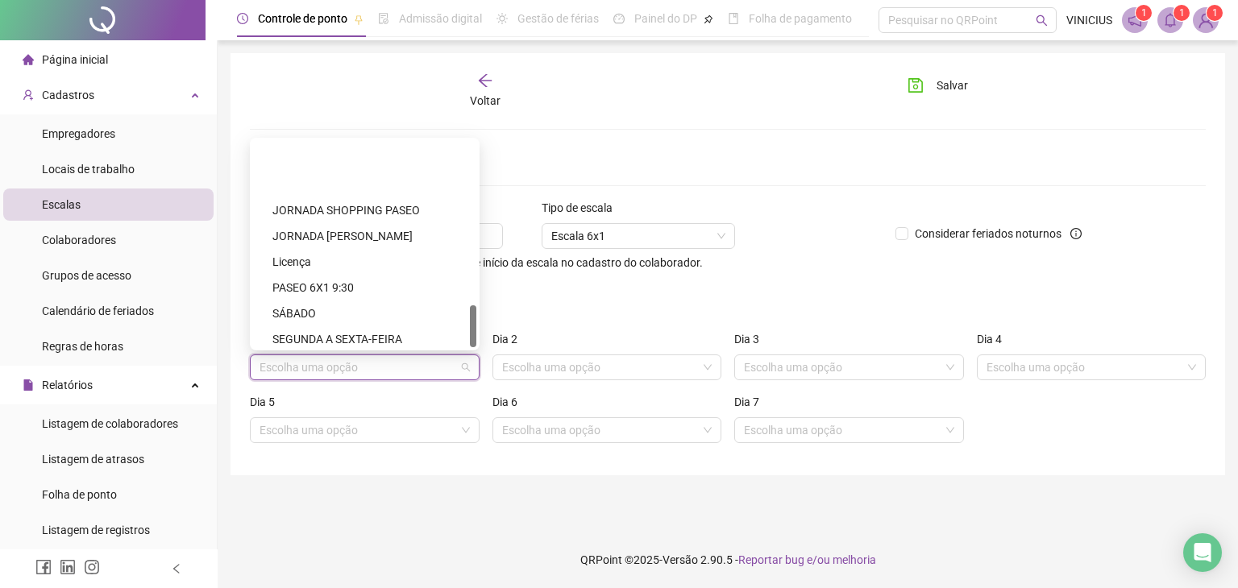
scroll to position [808, 0]
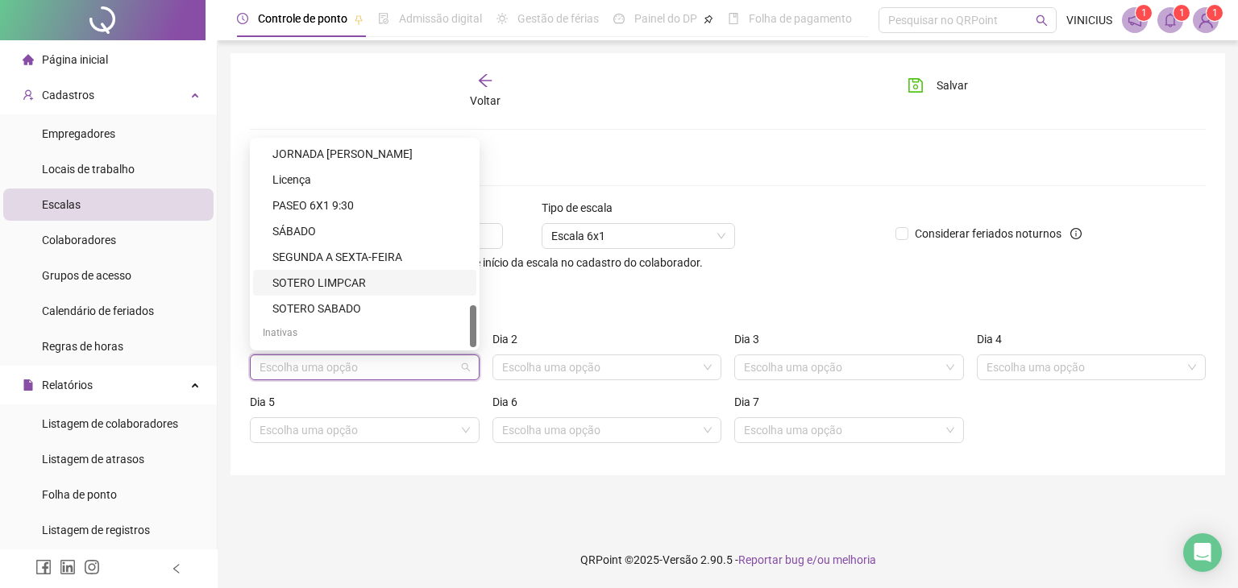
click at [525, 276] on div "Descrição da escala * O dia 1 será contabilizado a partir da data de início da …" at bounding box center [566, 240] width 646 height 83
